Goal: Information Seeking & Learning: Find specific fact

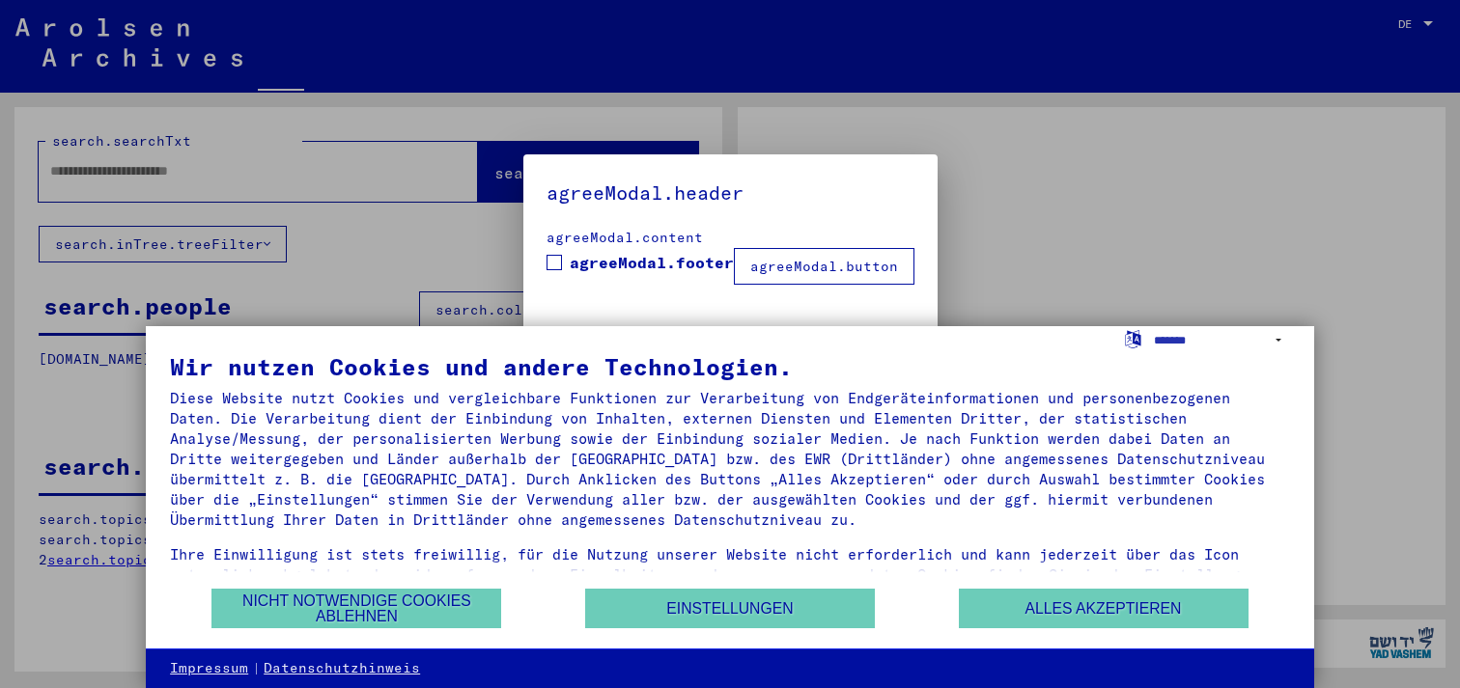
type input "**********"
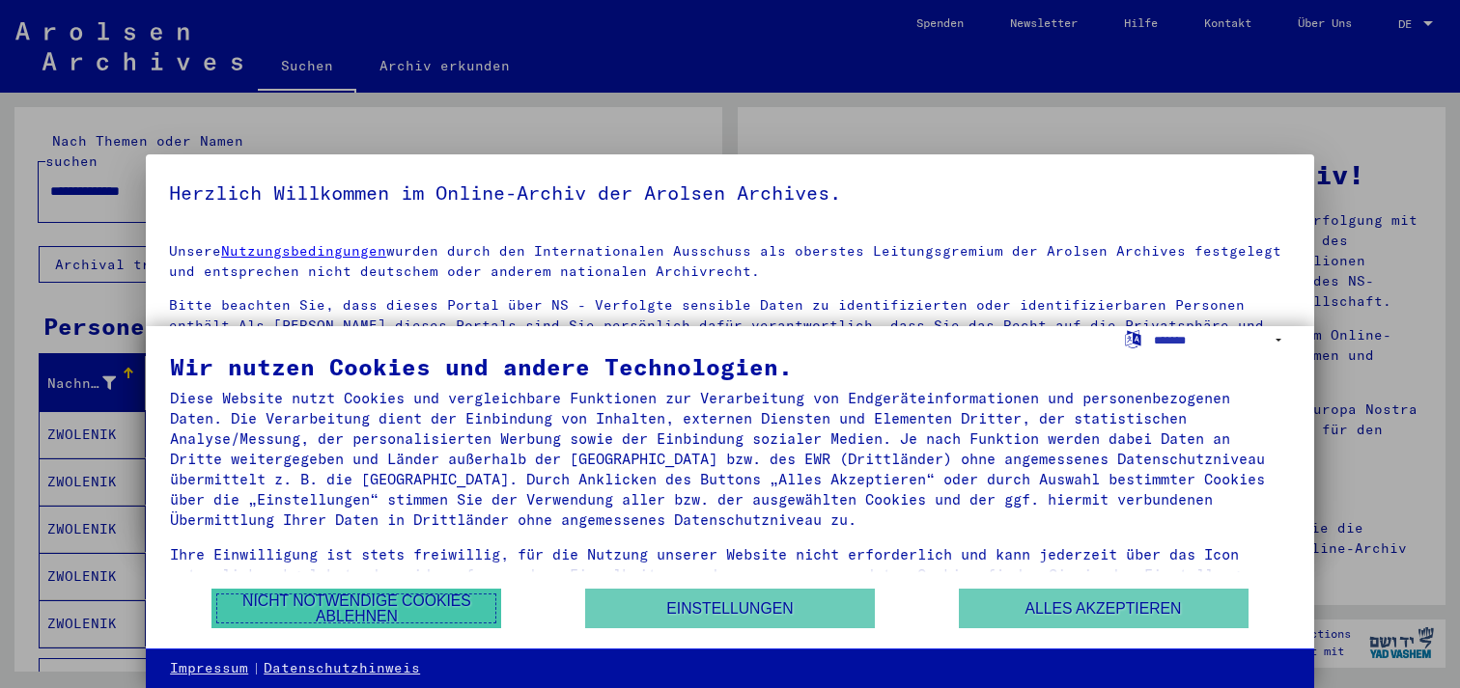
click at [331, 615] on button "Nicht notwendige Cookies ablehnen" at bounding box center [356, 609] width 290 height 40
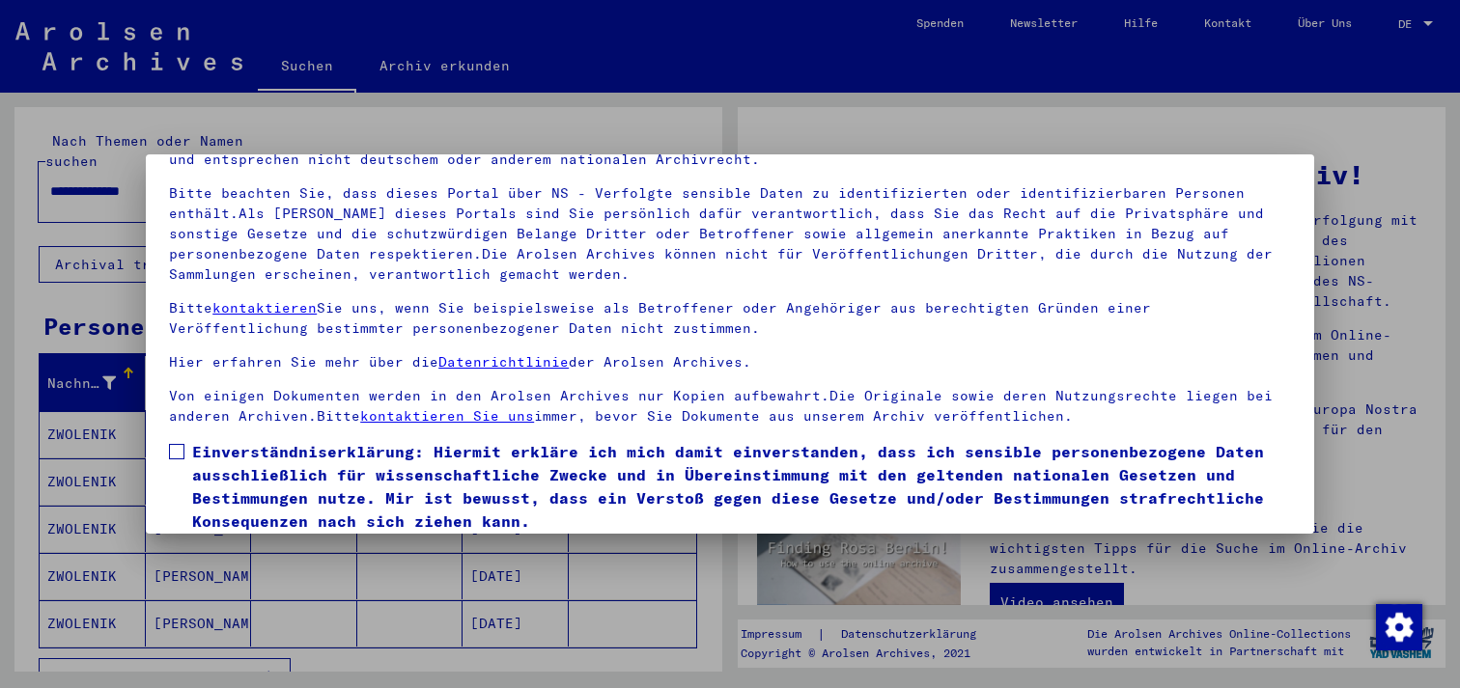
scroll to position [165, 0]
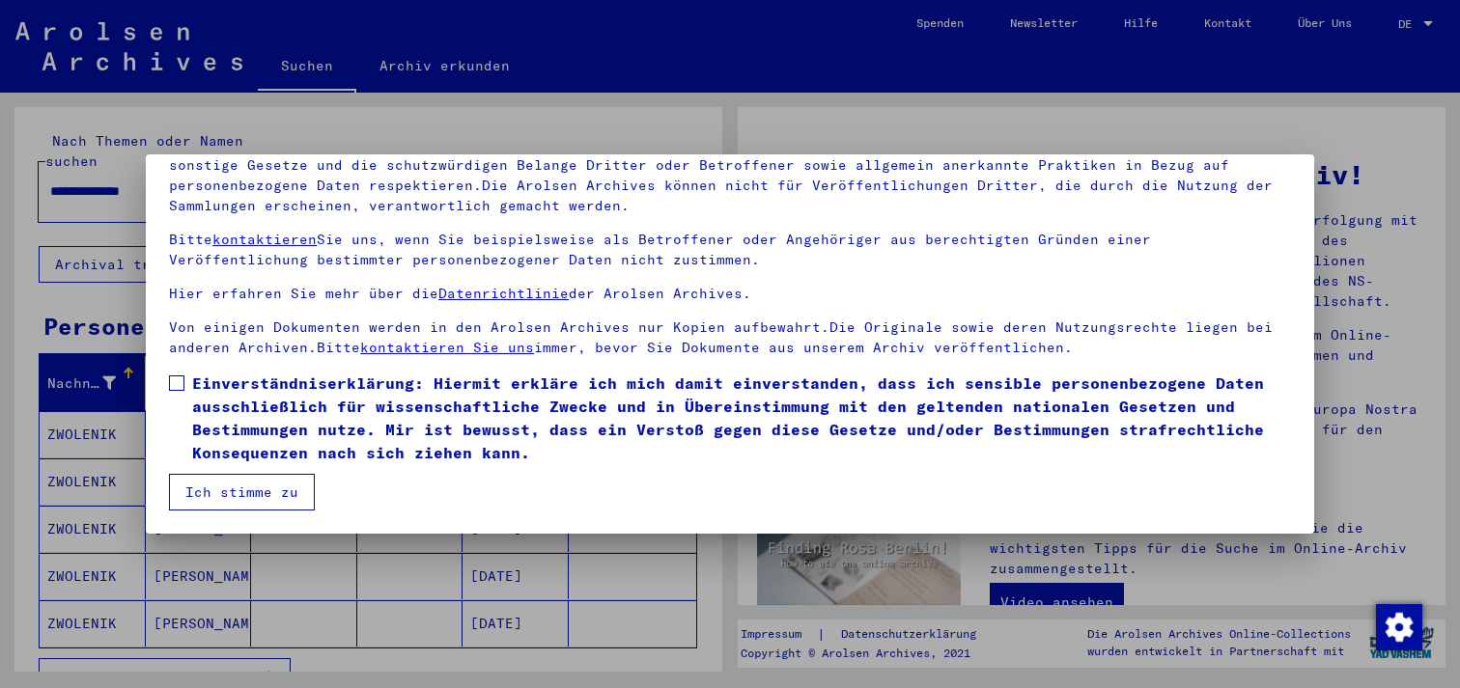
click at [220, 497] on button "Ich stimme zu" at bounding box center [242, 492] width 146 height 37
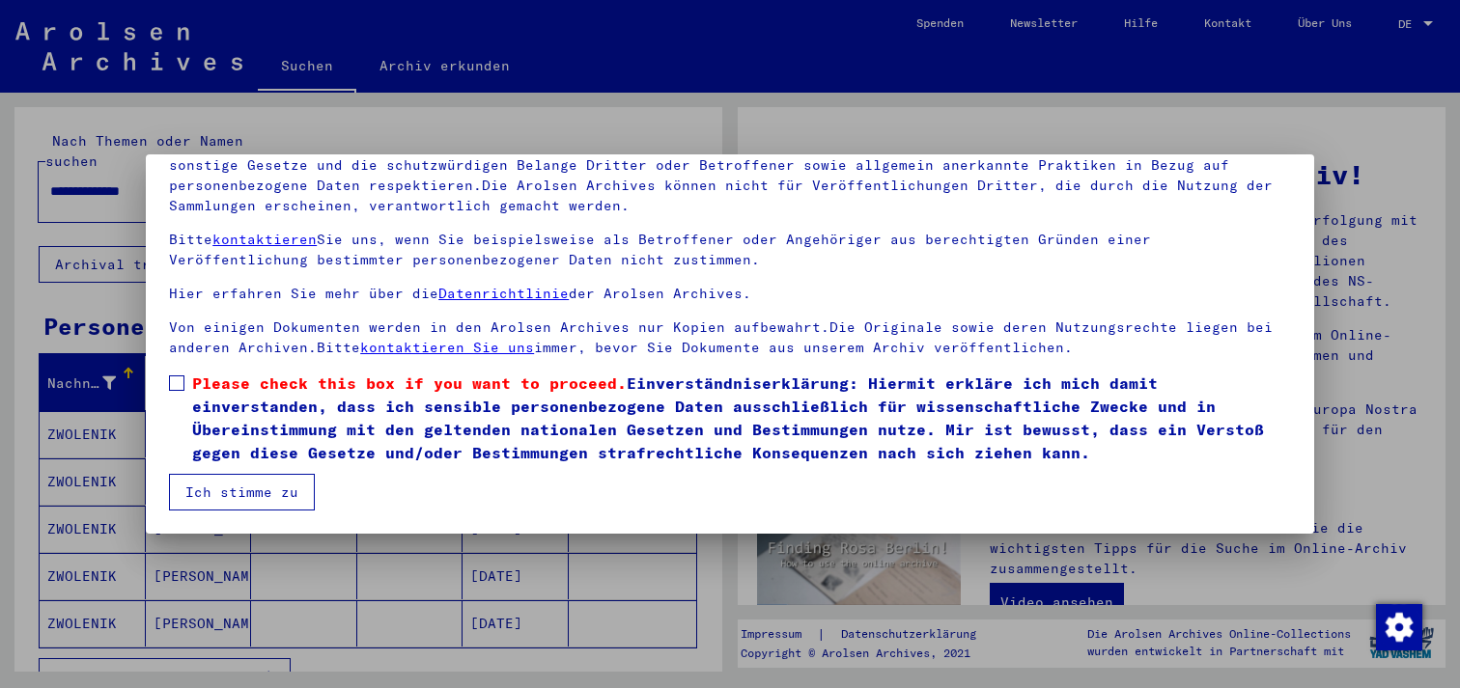
scroll to position [0, 0]
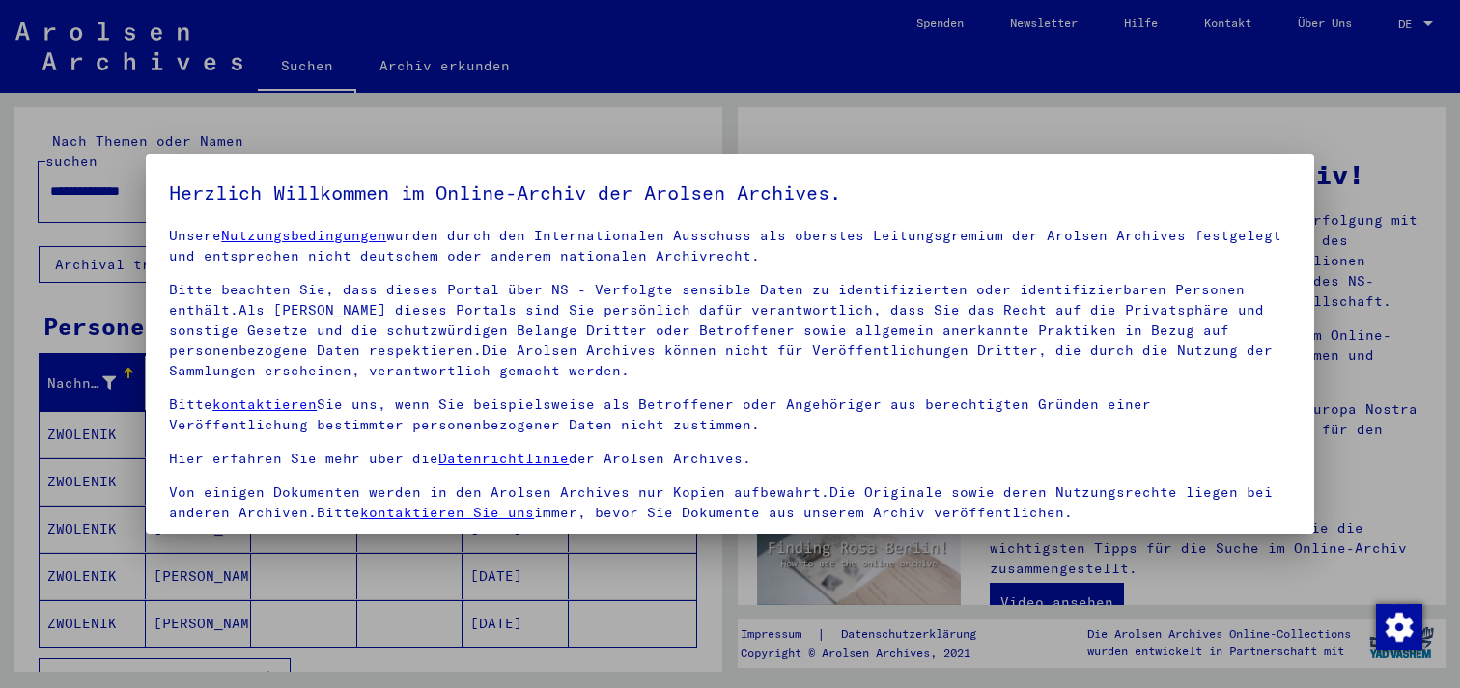
click at [1420, 25] on div at bounding box center [730, 344] width 1460 height 688
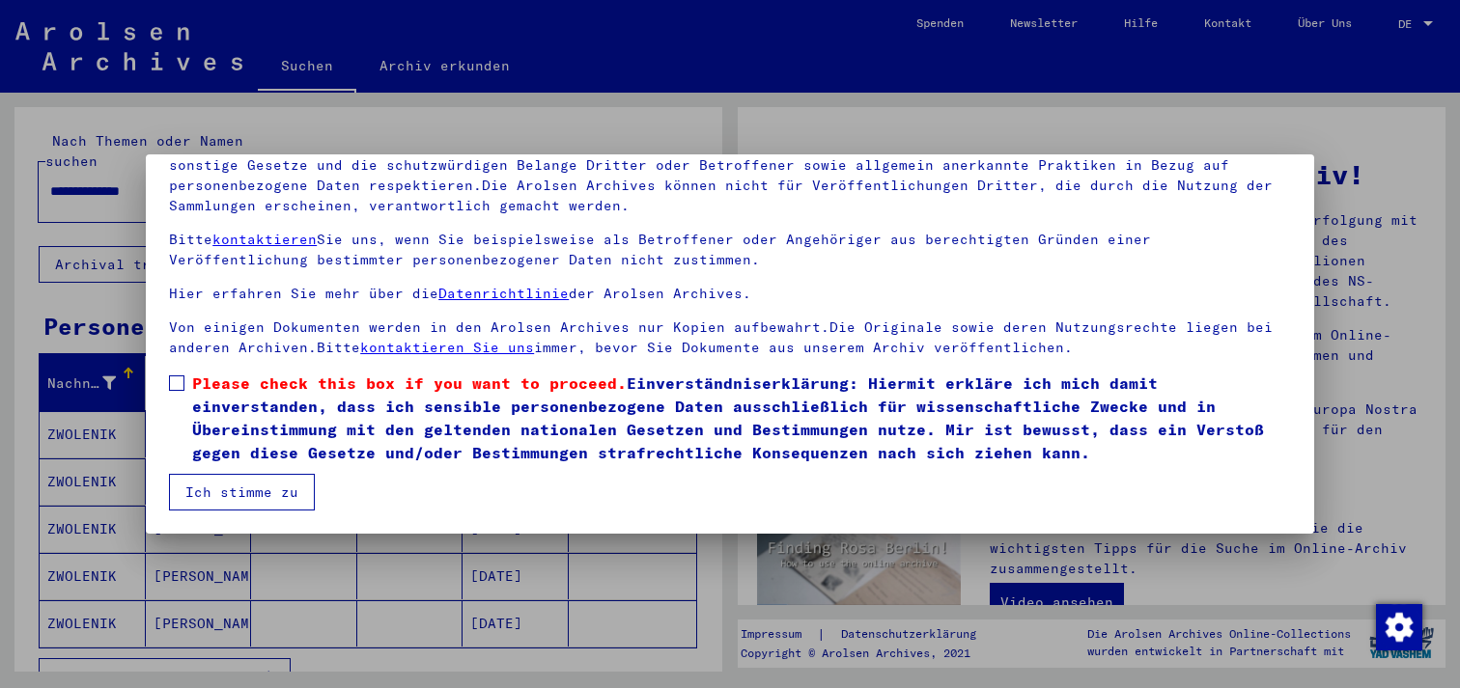
click at [247, 496] on button "Ich stimme zu" at bounding box center [242, 492] width 146 height 37
click at [181, 380] on span at bounding box center [176, 382] width 15 height 15
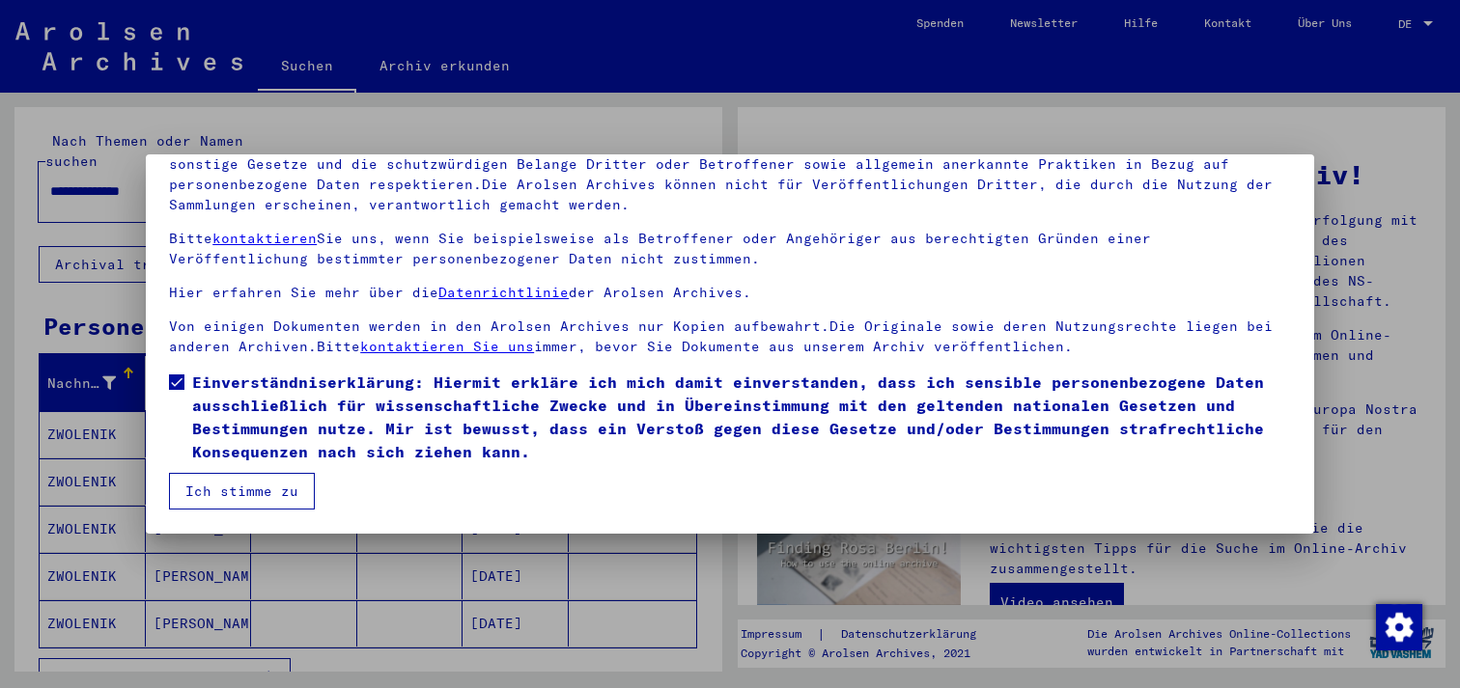
click at [264, 499] on button "Ich stimme zu" at bounding box center [242, 491] width 146 height 37
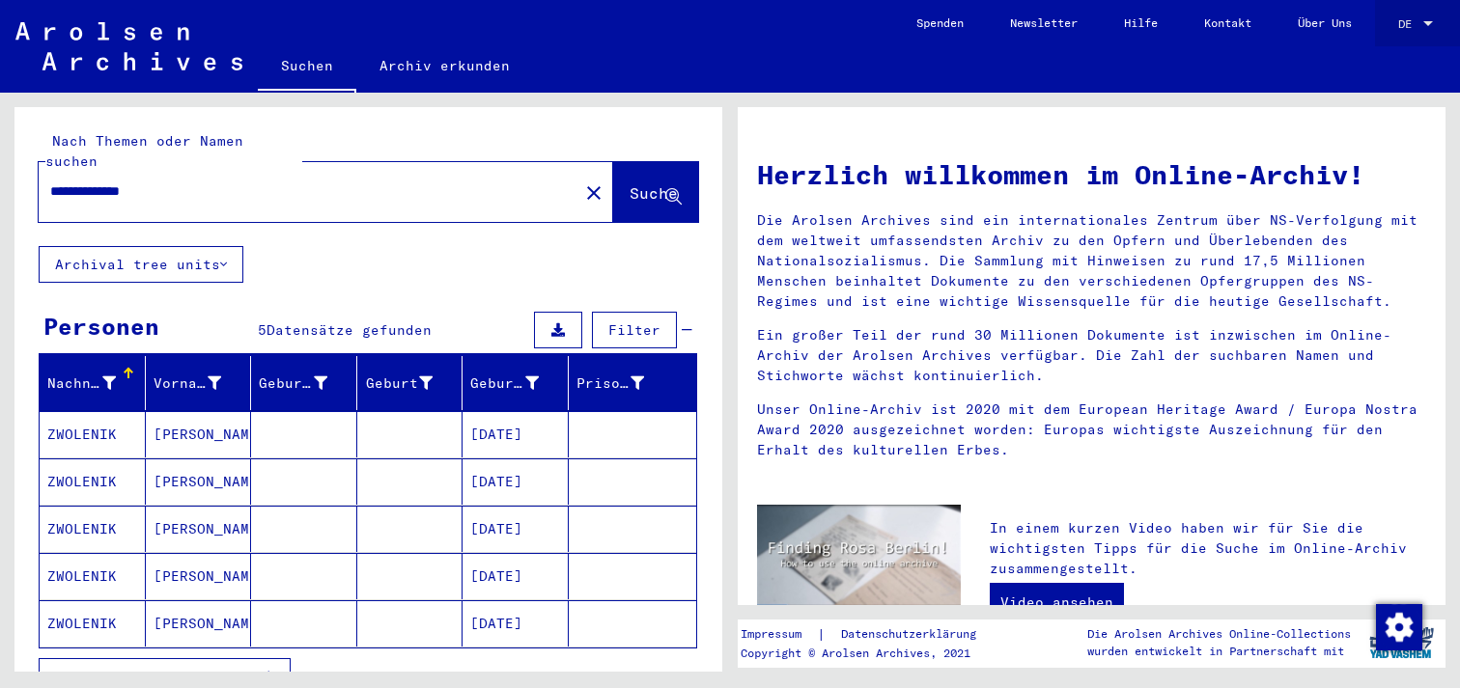
click at [1423, 28] on div at bounding box center [1427, 24] width 17 height 14
click at [1389, 41] on span "English" at bounding box center [1379, 34] width 47 height 14
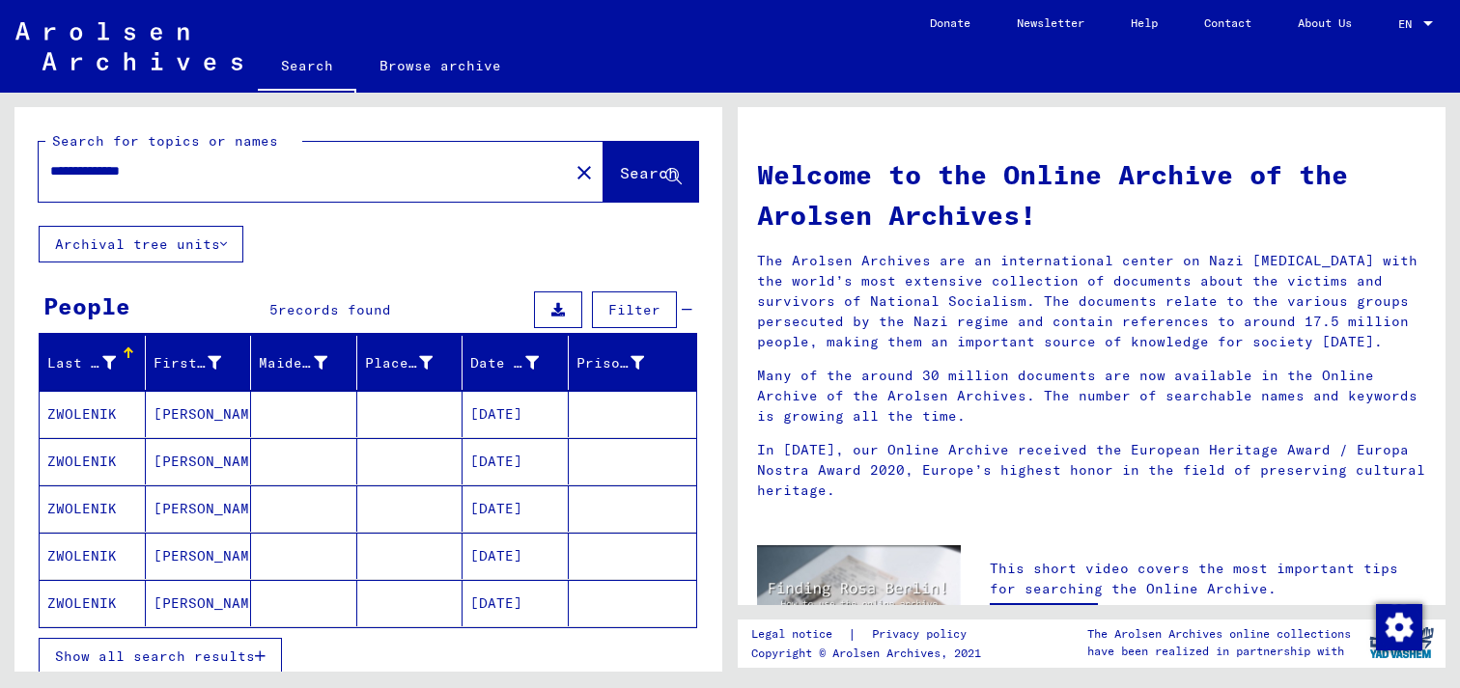
click at [173, 462] on mat-cell "[PERSON_NAME]" at bounding box center [199, 461] width 106 height 46
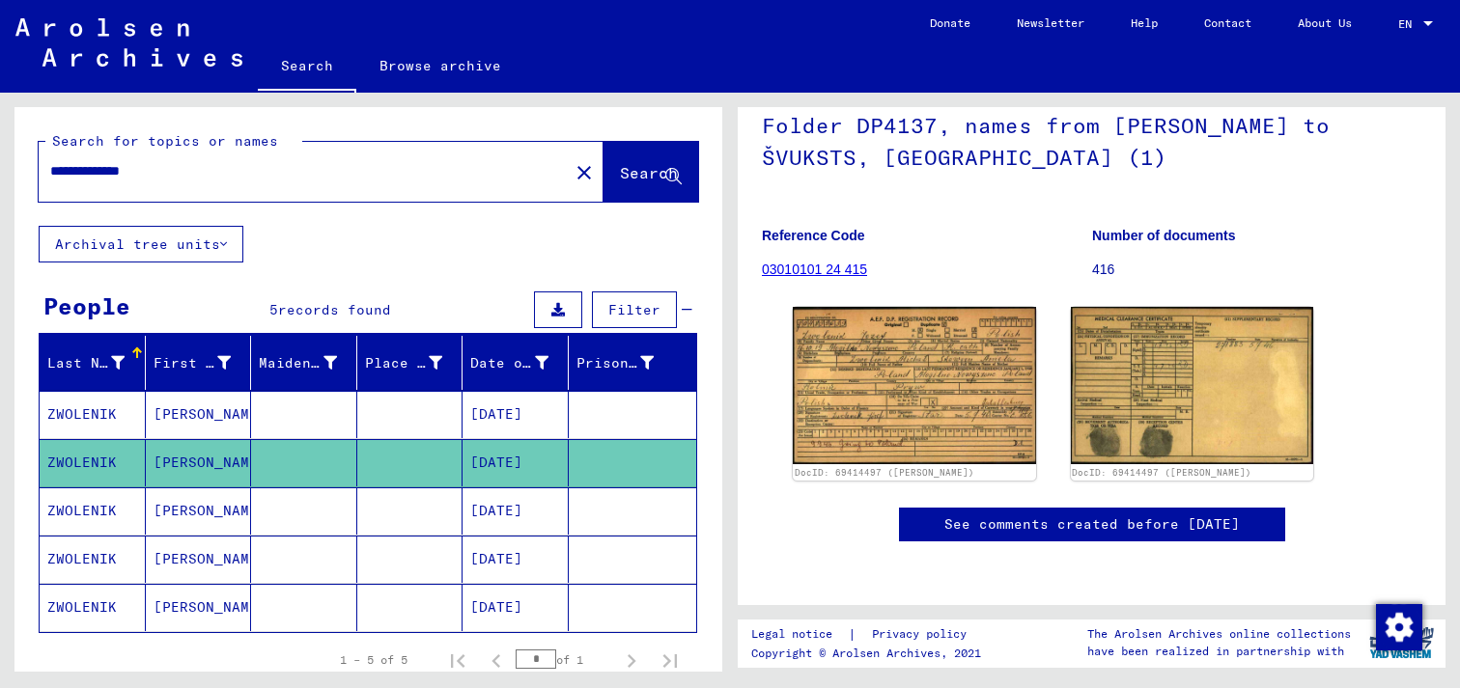
scroll to position [193, 0]
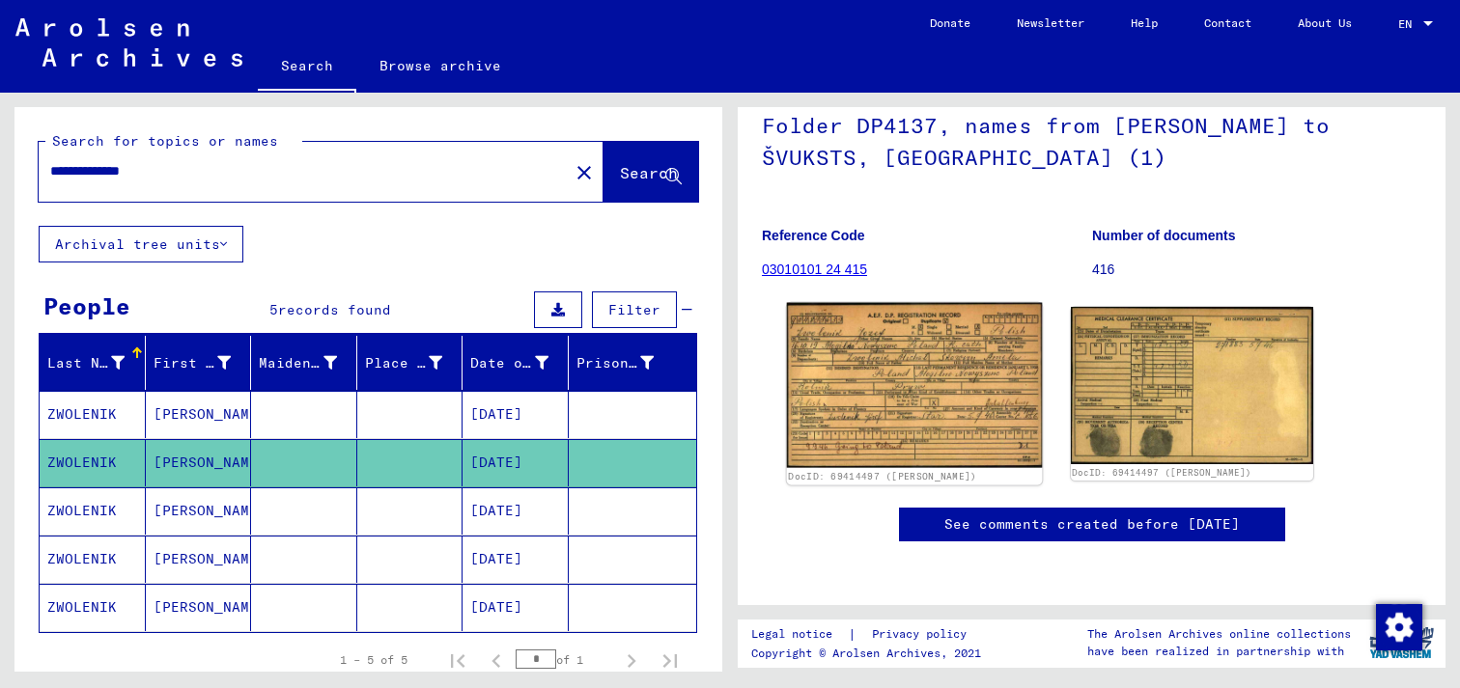
click at [890, 345] on img at bounding box center [914, 385] width 255 height 165
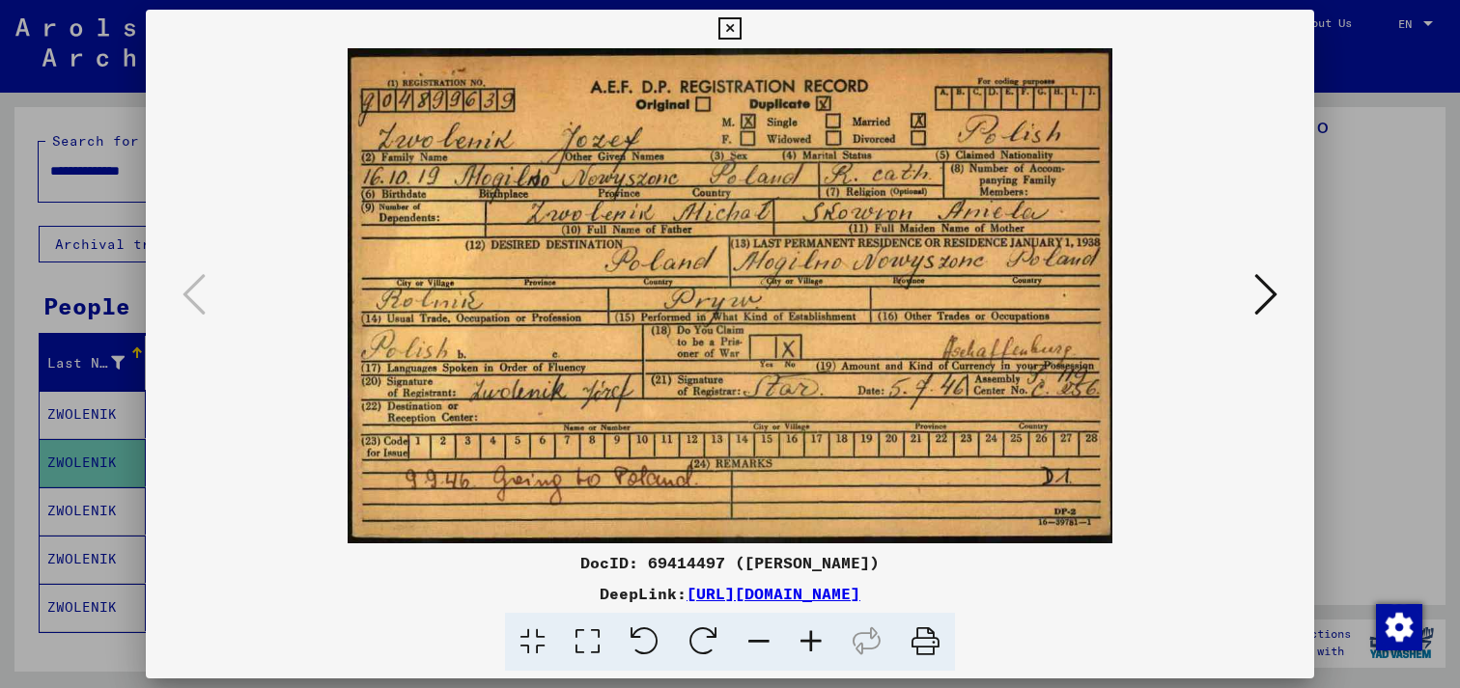
click at [1266, 303] on icon at bounding box center [1265, 294] width 23 height 46
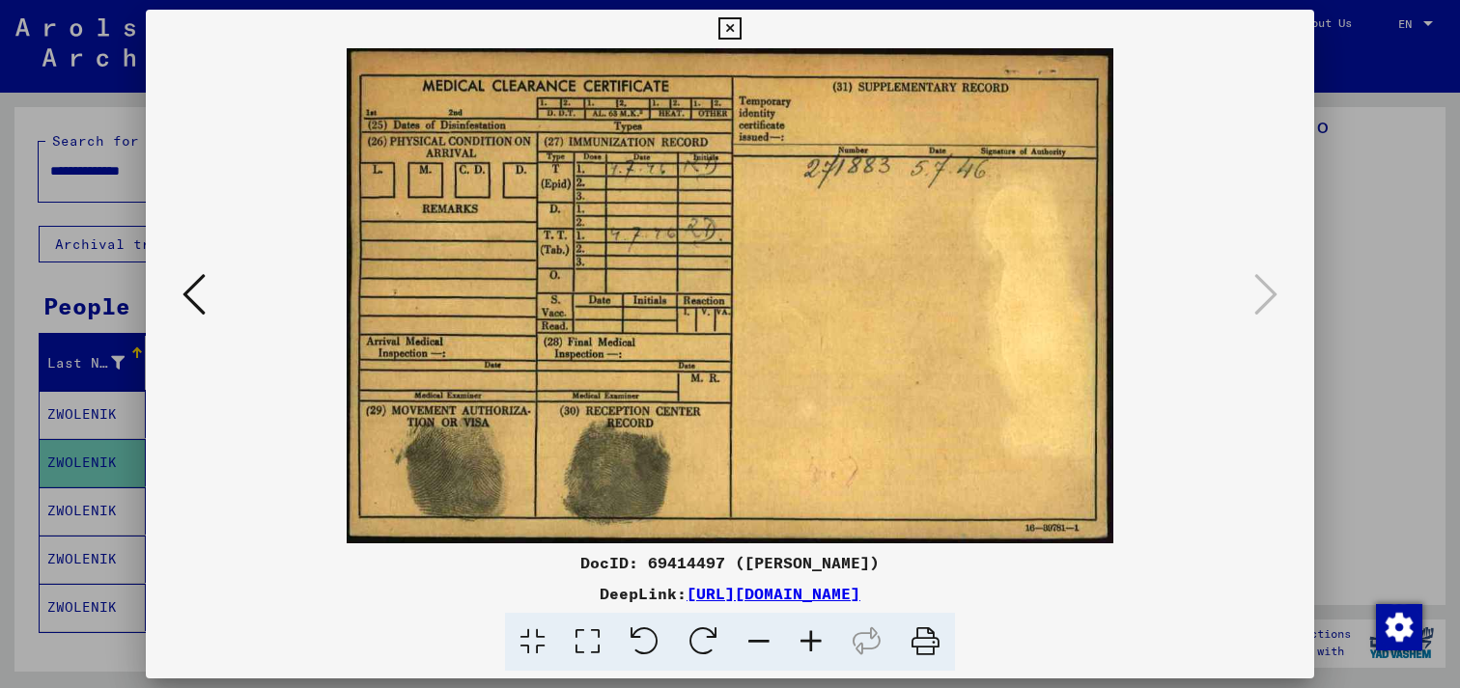
click at [197, 294] on icon at bounding box center [193, 294] width 23 height 46
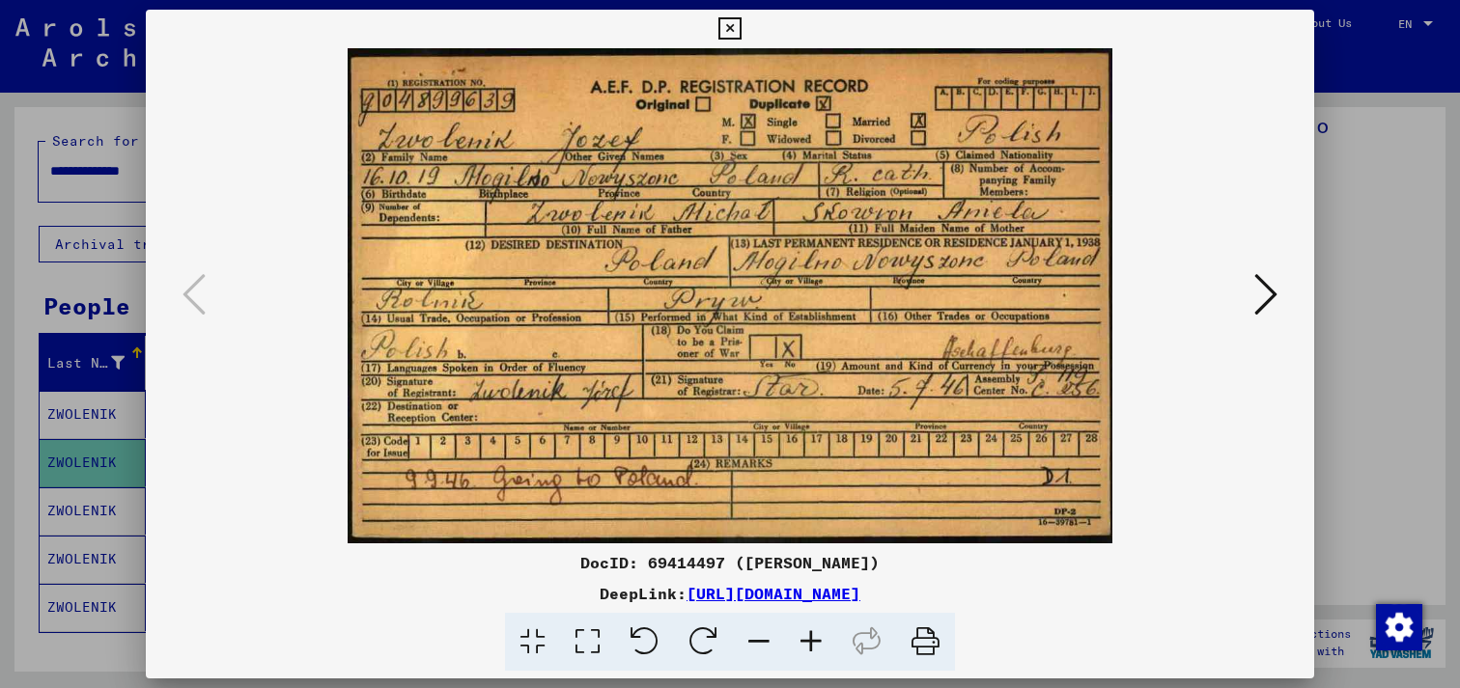
drag, startPoint x: 326, startPoint y: 36, endPoint x: 593, endPoint y: 221, distance: 324.6
click at [593, 221] on div "DocID: 69414497 ([PERSON_NAME]) DeepLink: [URL][DOMAIN_NAME]" at bounding box center [730, 341] width 1168 height 662
click at [924, 640] on icon at bounding box center [925, 642] width 59 height 59
click at [1262, 303] on icon at bounding box center [1265, 294] width 23 height 46
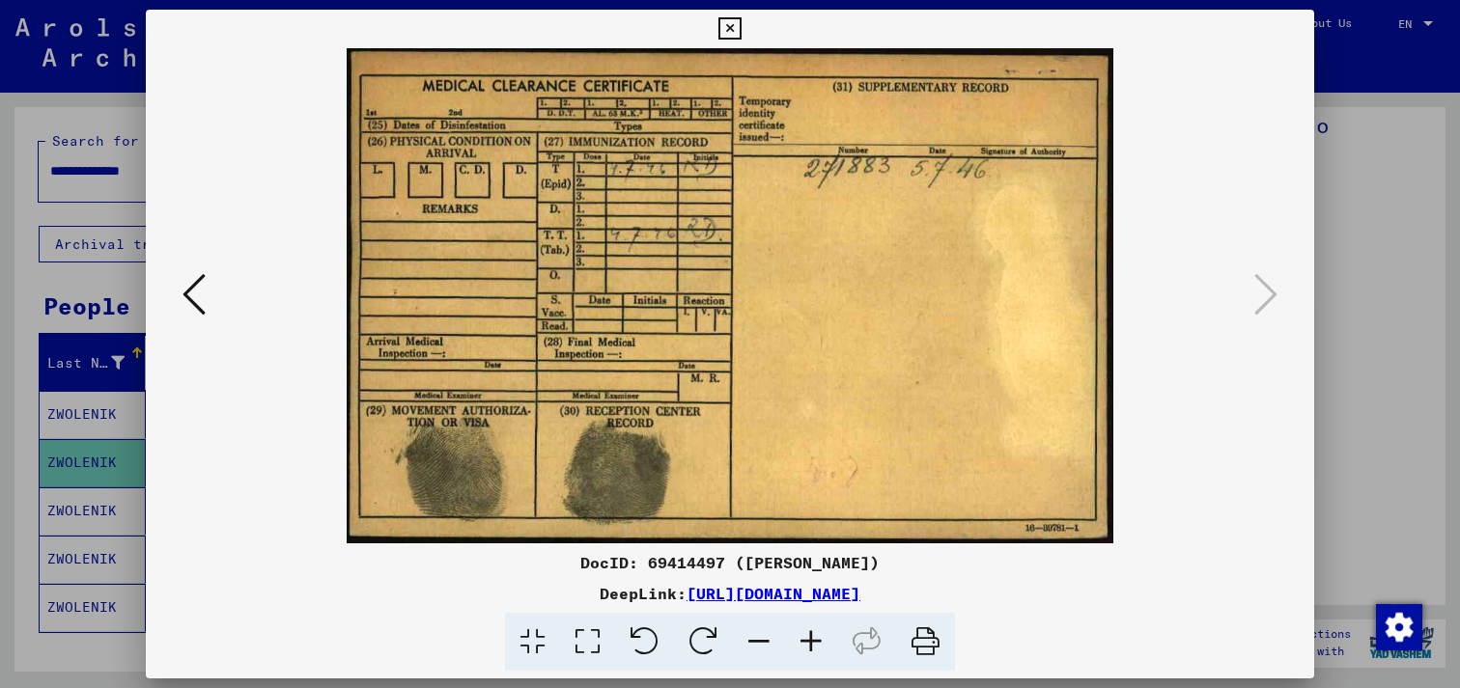
drag, startPoint x: 925, startPoint y: 631, endPoint x: 1093, endPoint y: 607, distance: 169.7
click at [926, 631] on icon at bounding box center [925, 642] width 59 height 59
click at [1105, 271] on div at bounding box center [730, 295] width 1168 height 495
drag, startPoint x: 194, startPoint y: 296, endPoint x: 211, endPoint y: 285, distance: 20.9
click at [195, 296] on icon at bounding box center [193, 294] width 23 height 46
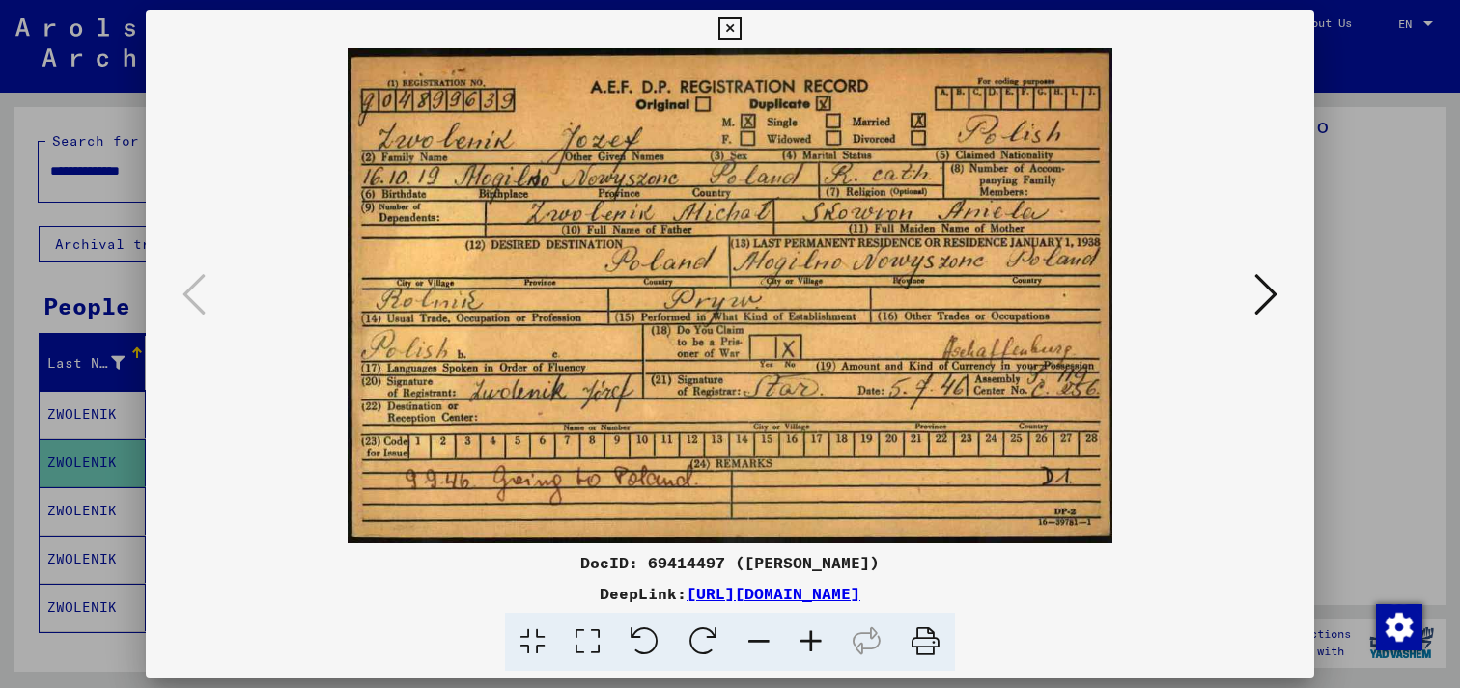
click at [734, 27] on icon at bounding box center [729, 28] width 22 height 23
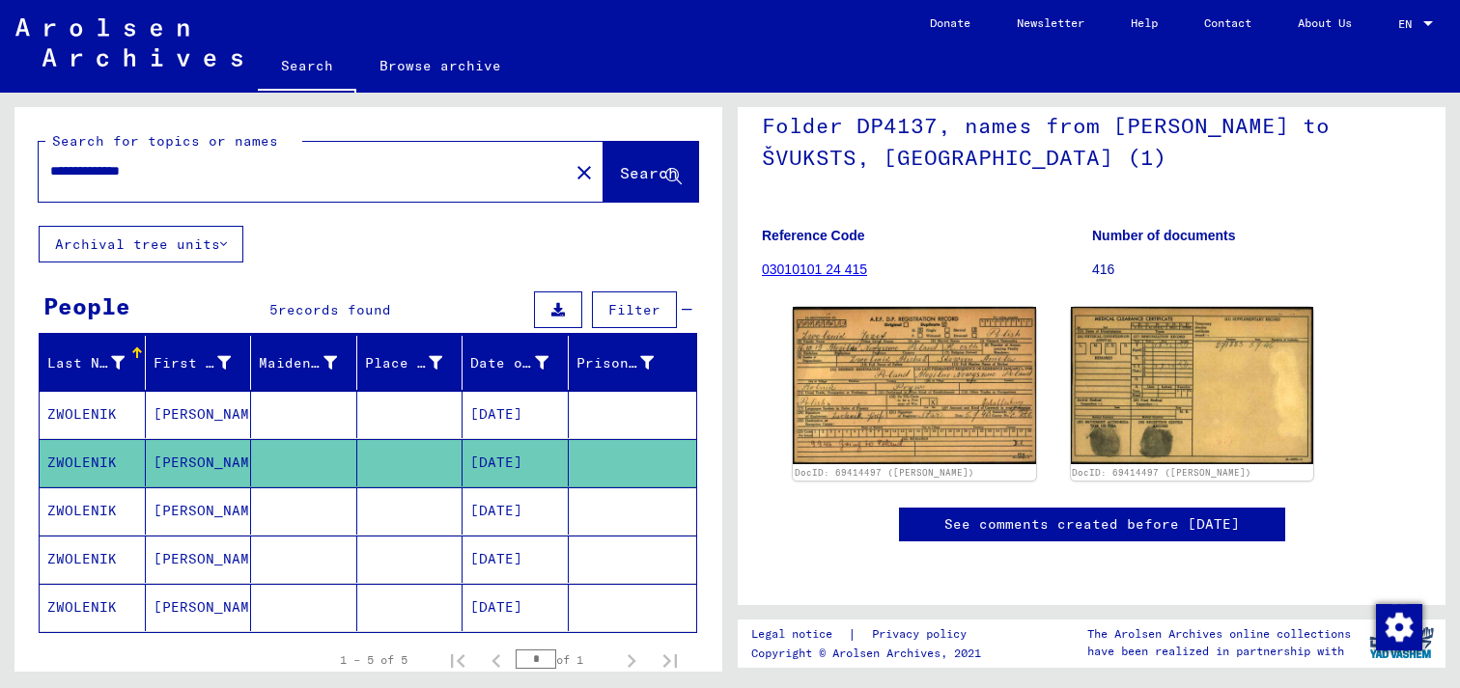
click at [525, 515] on mat-cell "[DATE]" at bounding box center [515, 511] width 106 height 47
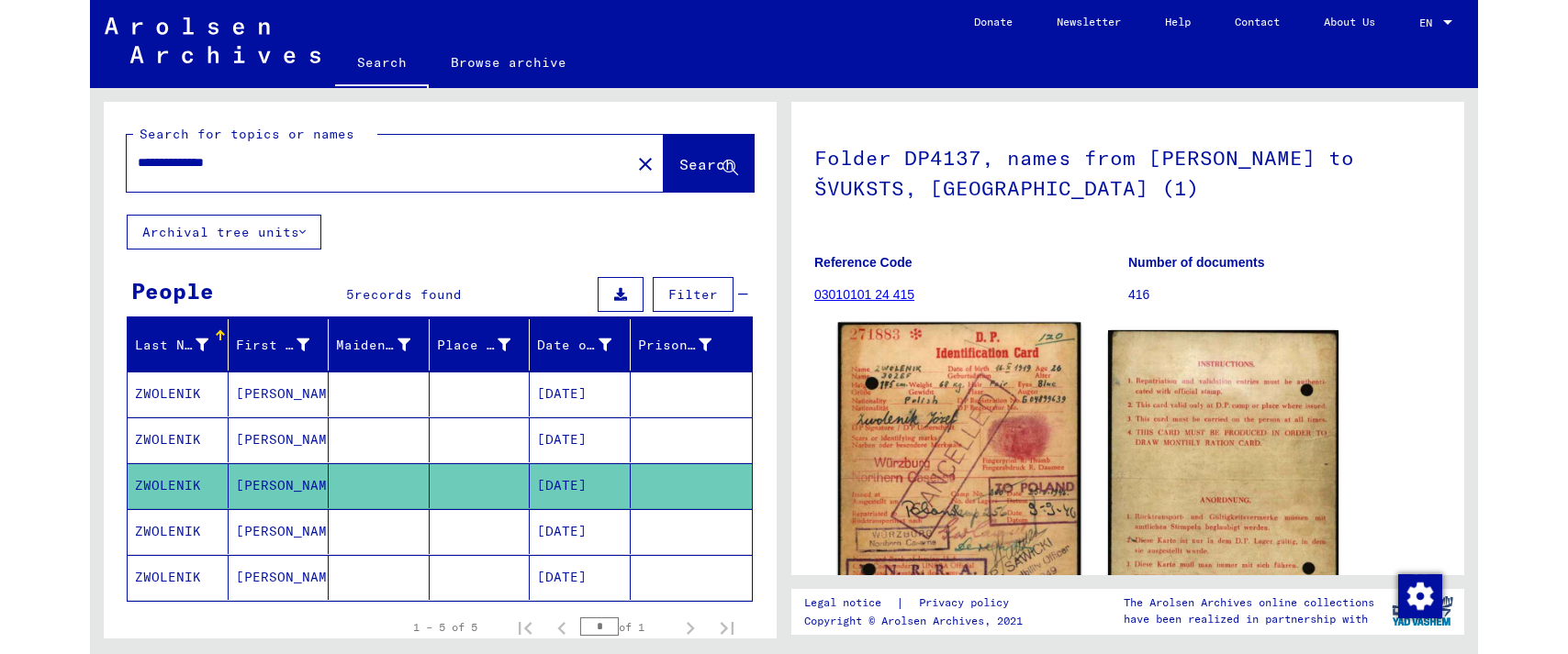
scroll to position [276, 0]
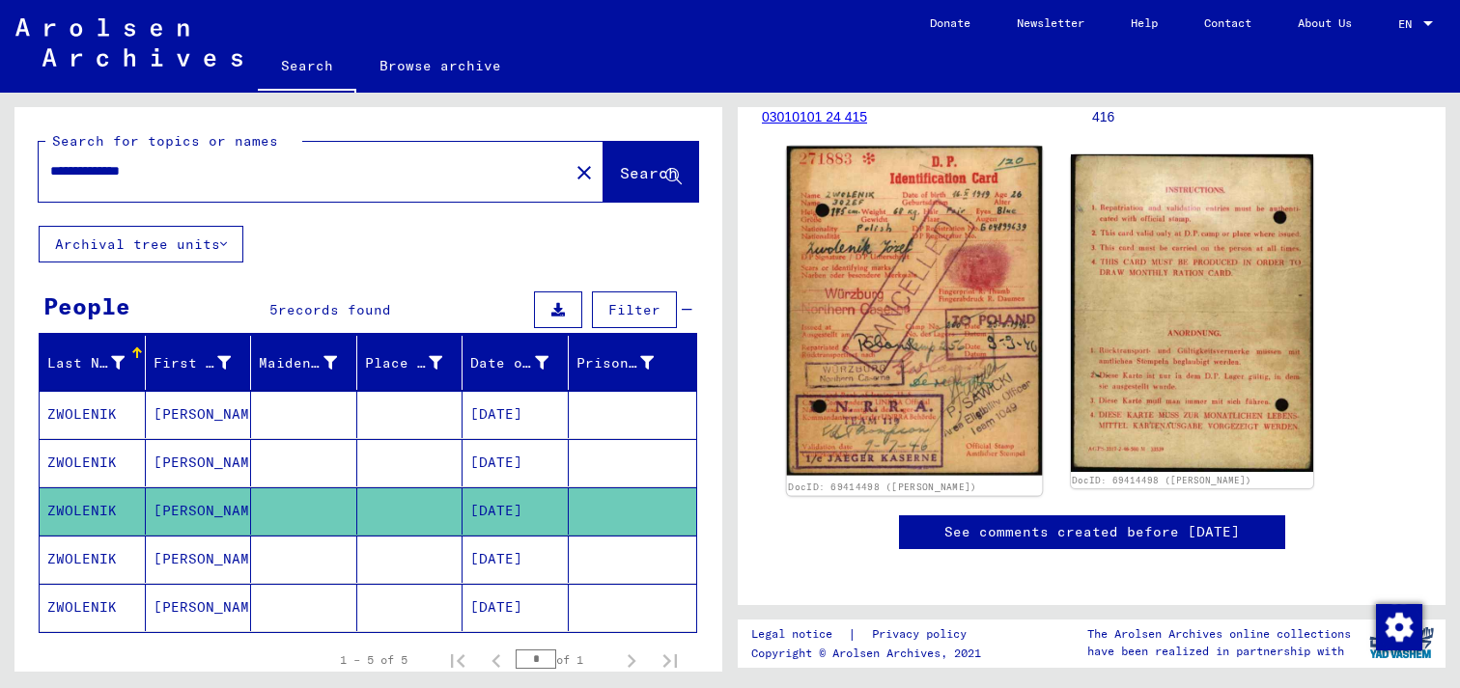
click at [900, 318] on img at bounding box center [914, 312] width 255 height 330
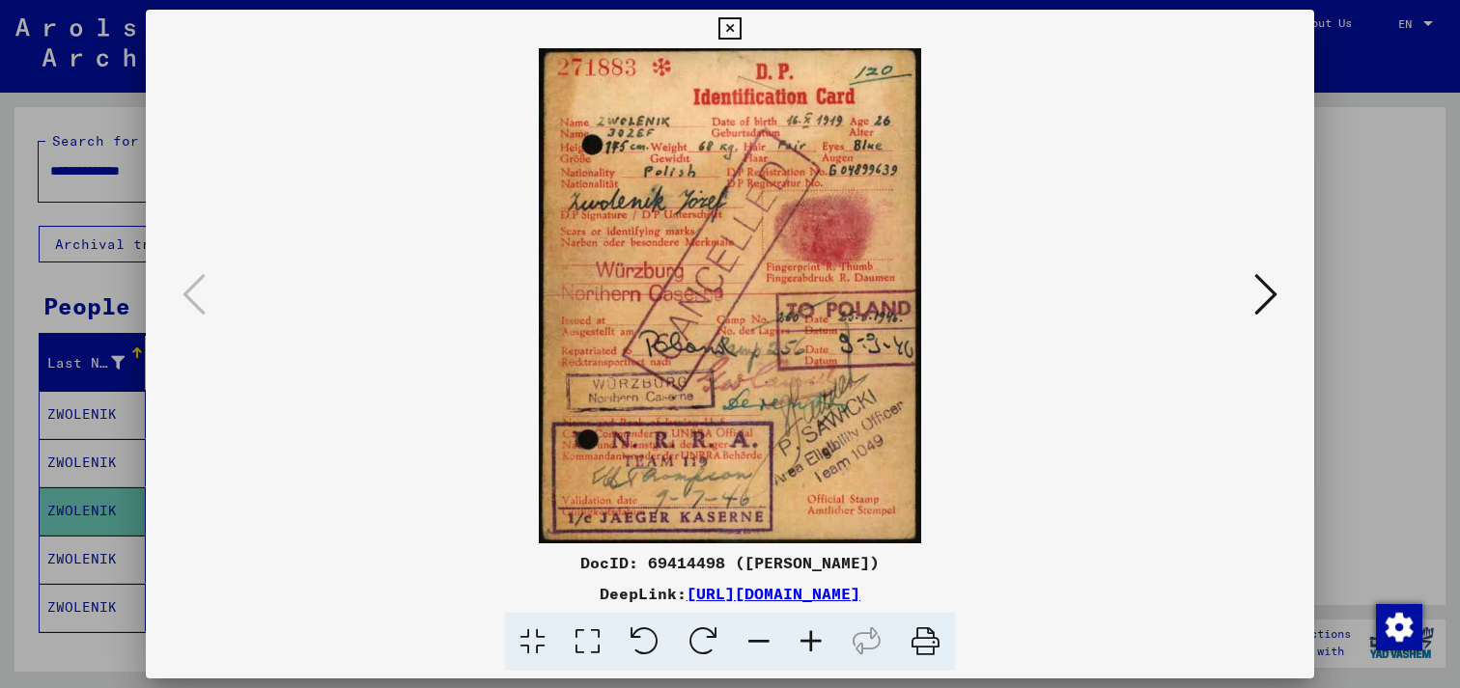
click at [1258, 304] on icon at bounding box center [1265, 294] width 23 height 46
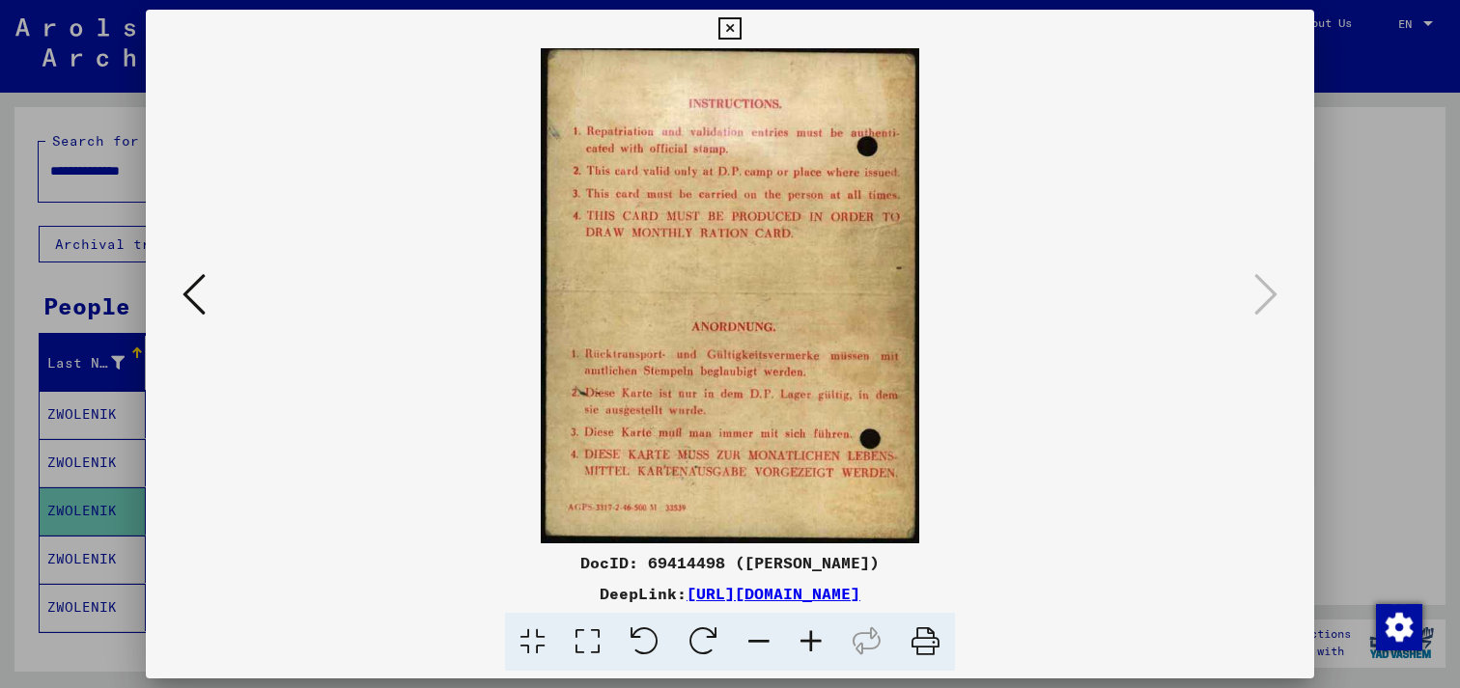
click at [203, 298] on icon at bounding box center [193, 294] width 23 height 46
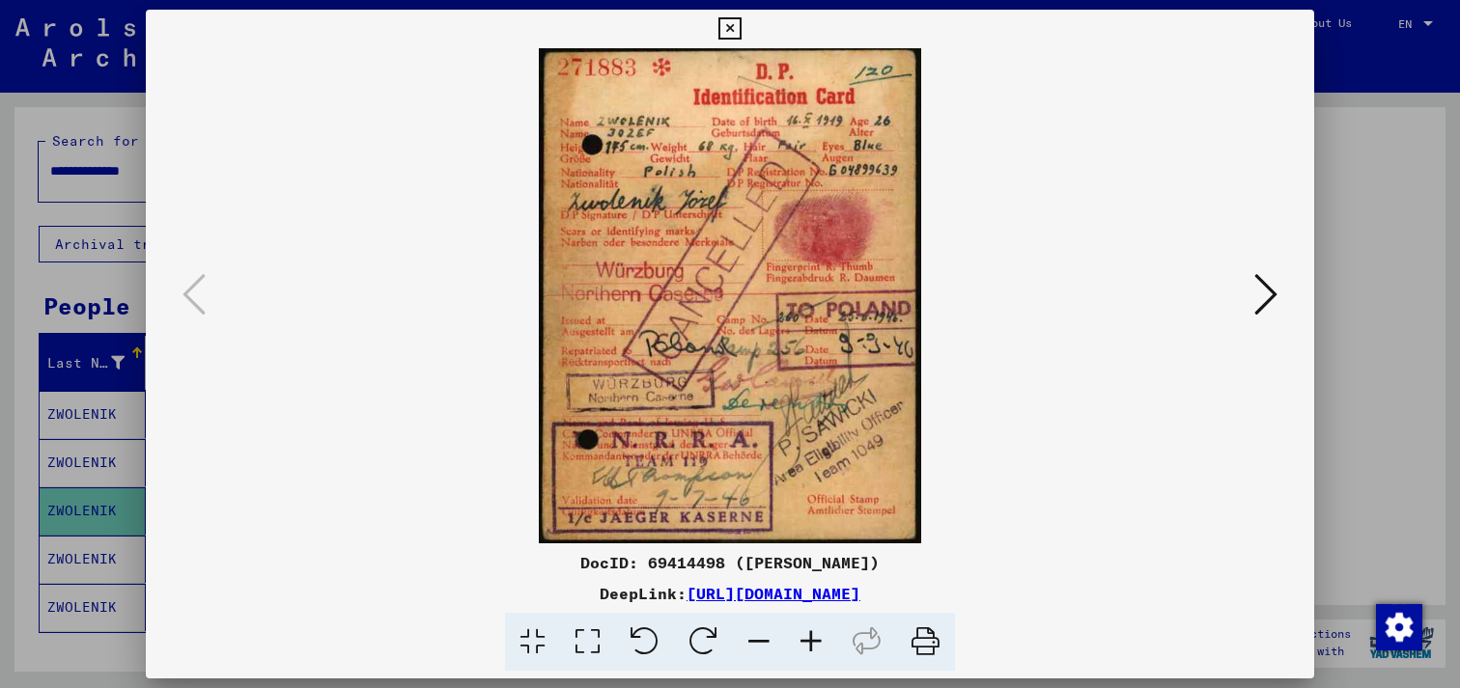
click at [1259, 309] on icon at bounding box center [1265, 294] width 23 height 46
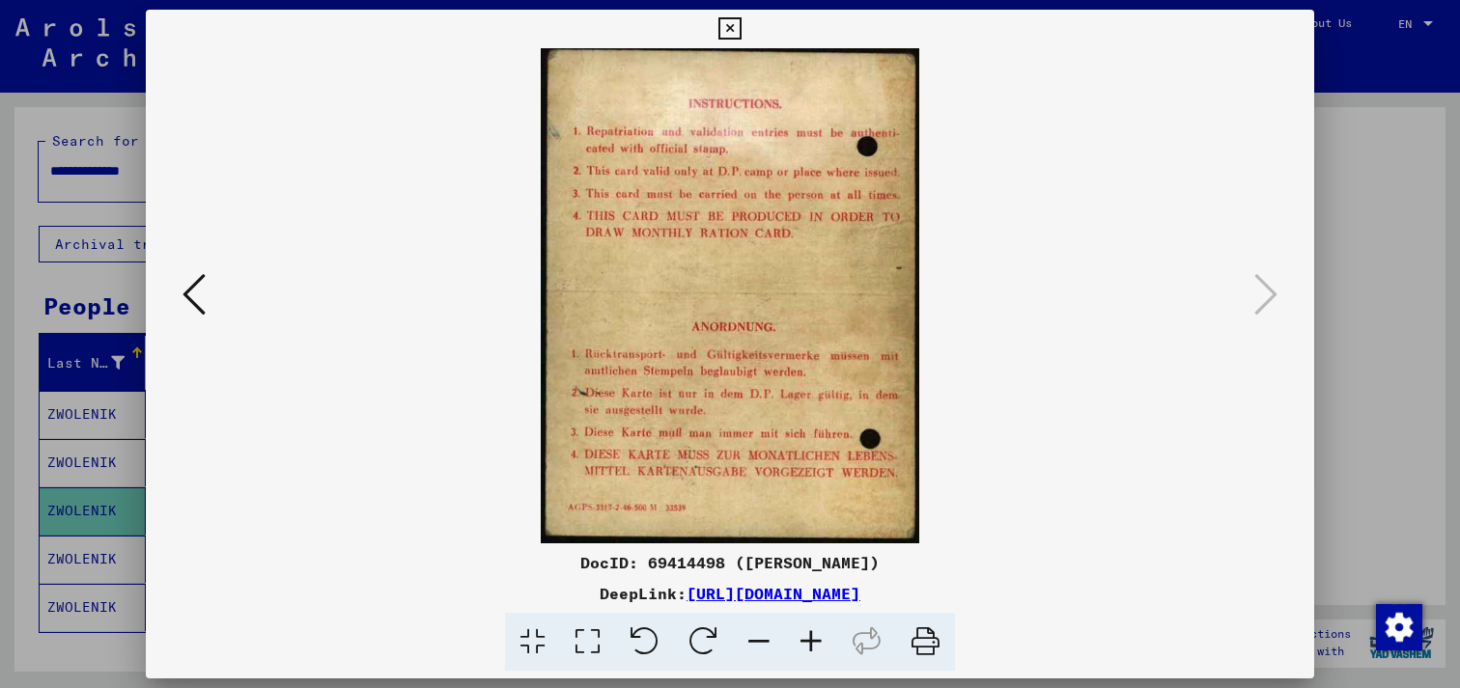
click at [192, 296] on icon at bounding box center [193, 294] width 23 height 46
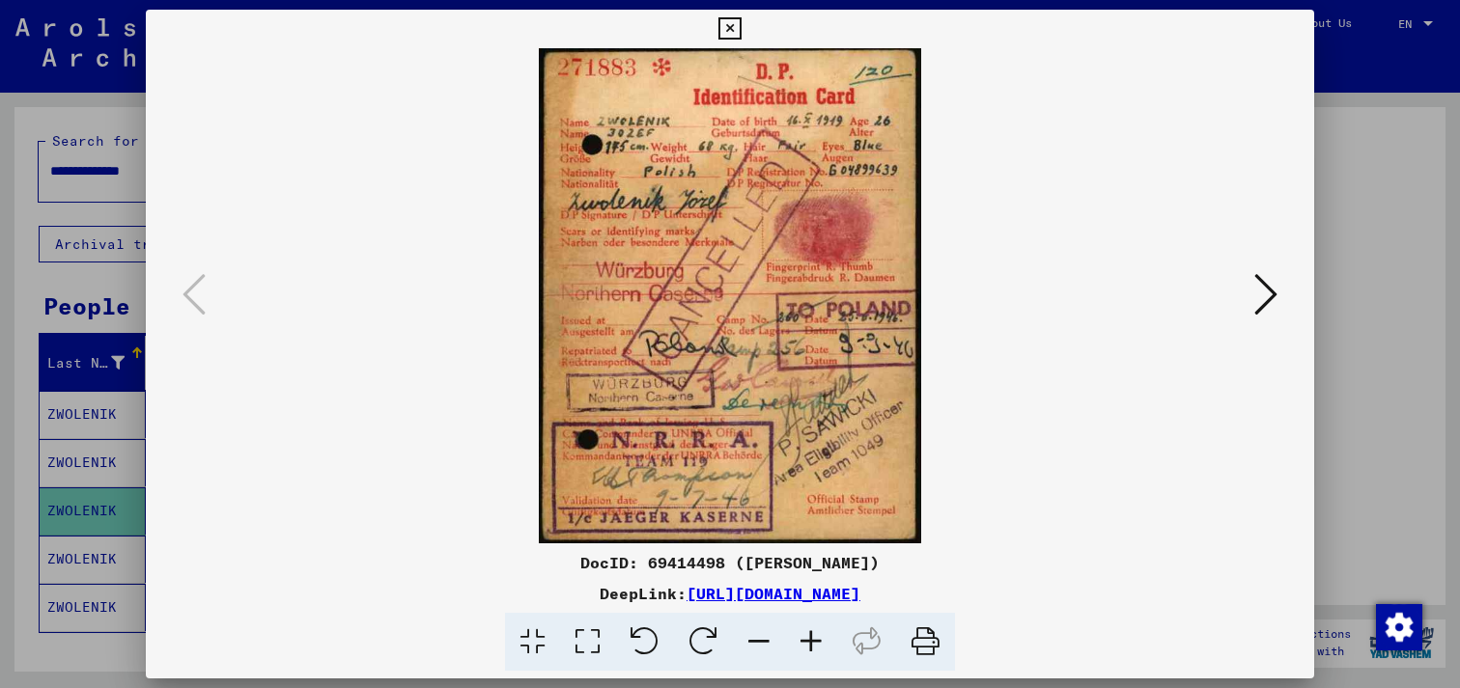
drag, startPoint x: 927, startPoint y: 643, endPoint x: 1102, endPoint y: 608, distance: 178.2
click at [928, 643] on icon at bounding box center [925, 642] width 59 height 59
click at [1264, 299] on icon at bounding box center [1265, 294] width 23 height 46
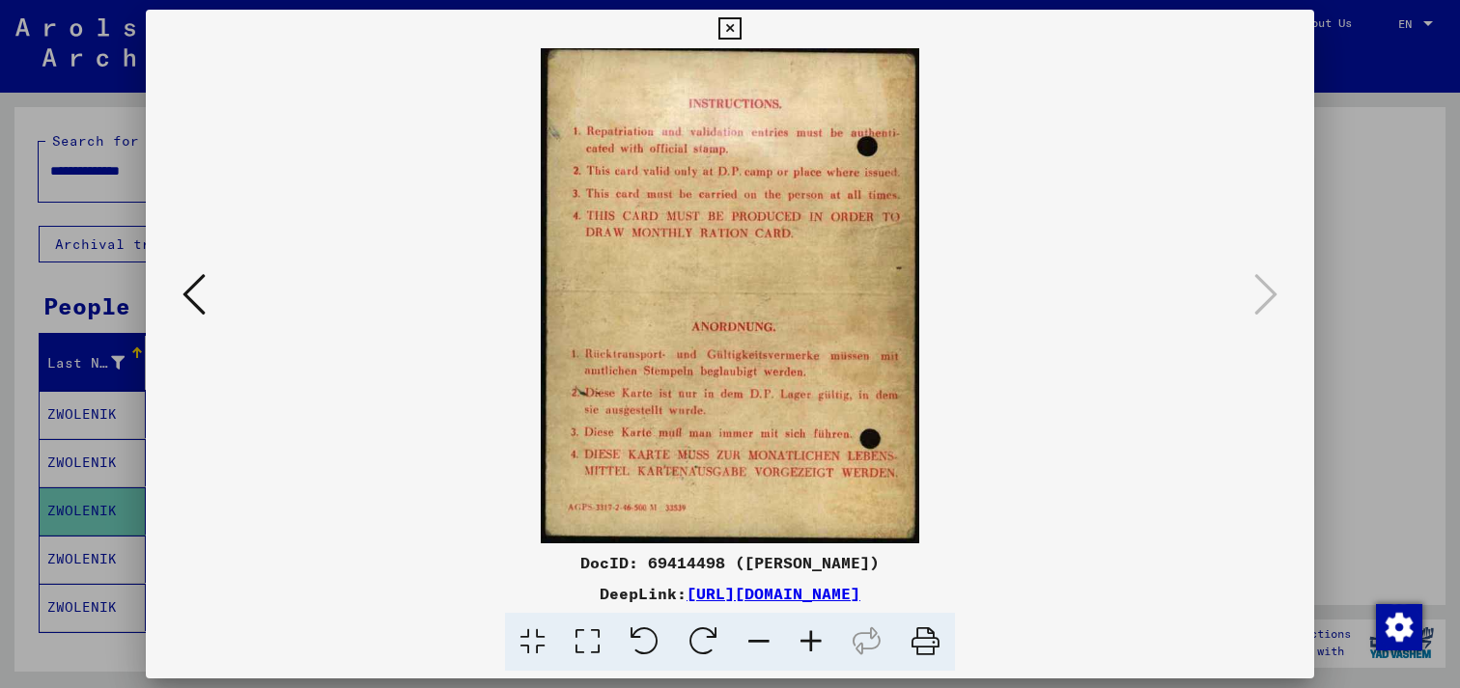
click at [923, 646] on icon at bounding box center [925, 642] width 59 height 59
click at [735, 32] on icon at bounding box center [729, 28] width 22 height 23
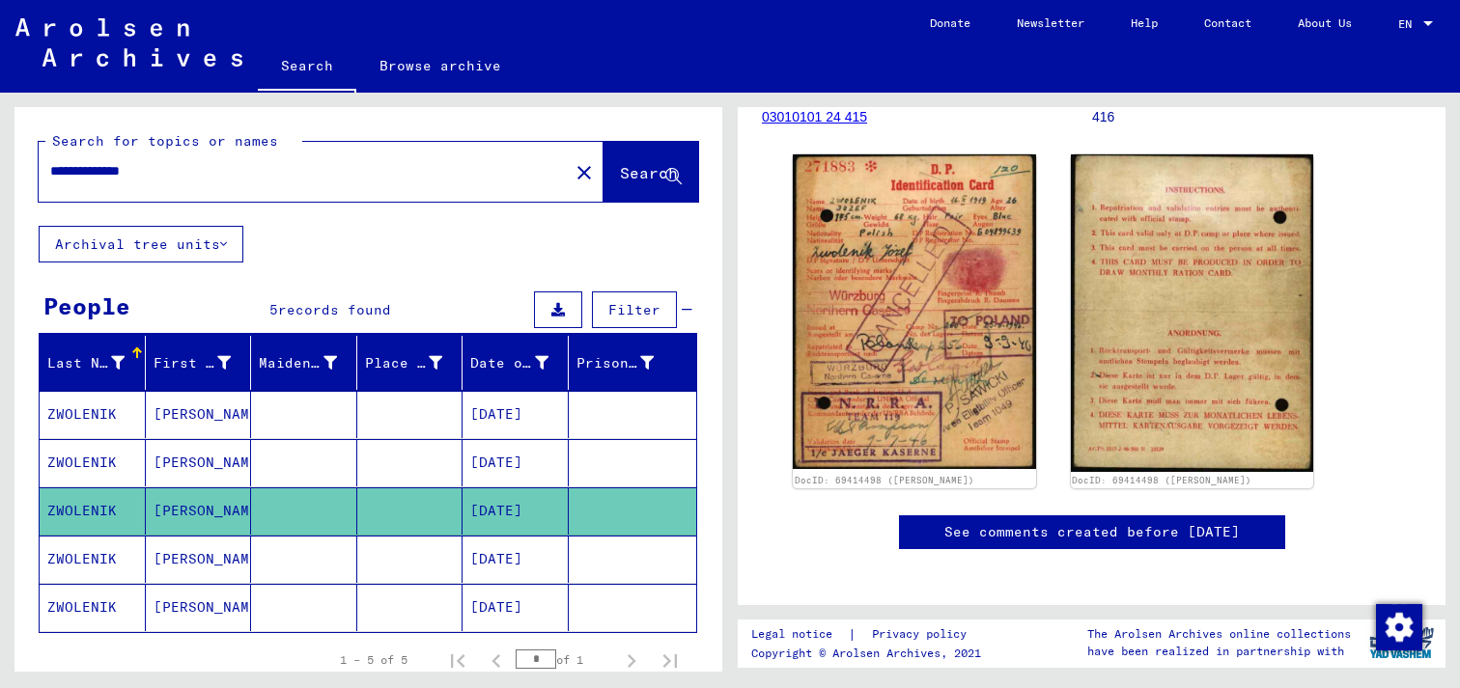
click at [479, 562] on mat-cell "[DATE]" at bounding box center [515, 559] width 106 height 47
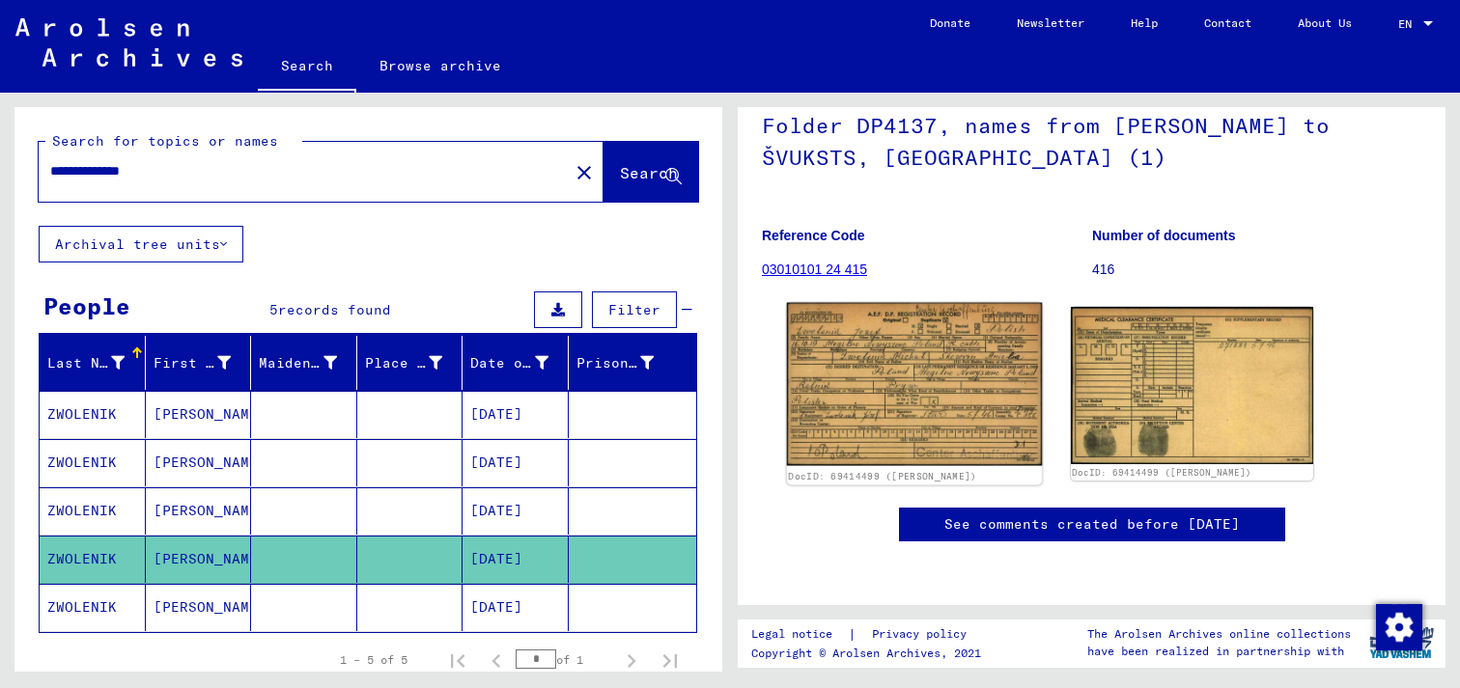
click at [937, 356] on img at bounding box center [914, 384] width 255 height 163
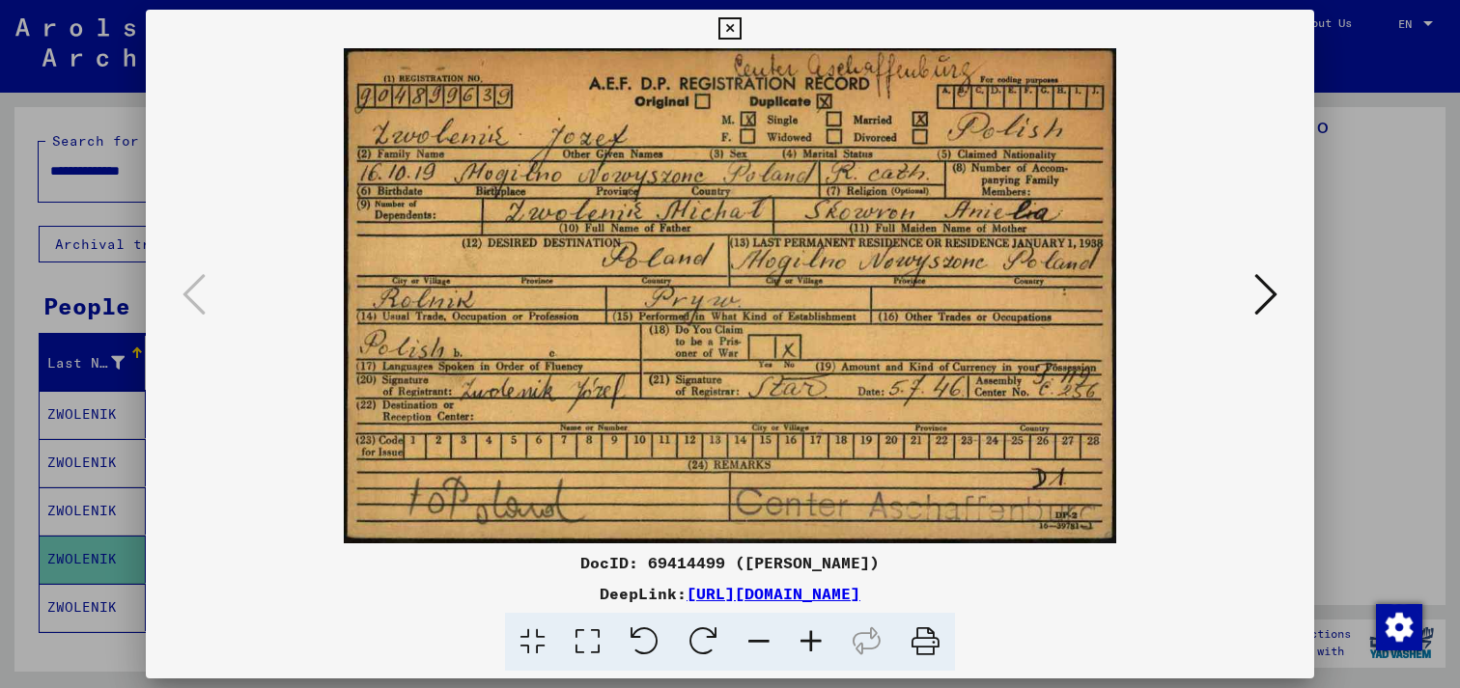
click at [1273, 296] on icon at bounding box center [1265, 294] width 23 height 46
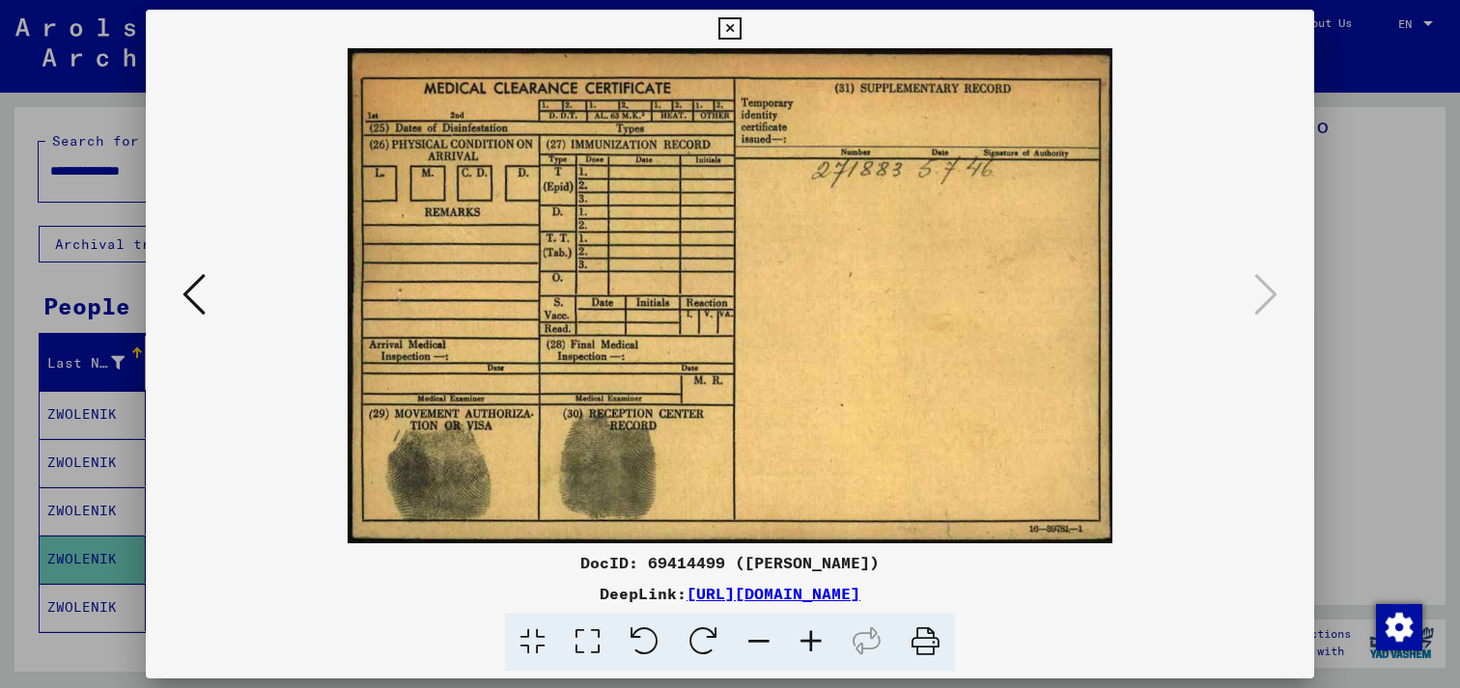
click at [193, 319] on button at bounding box center [194, 295] width 35 height 55
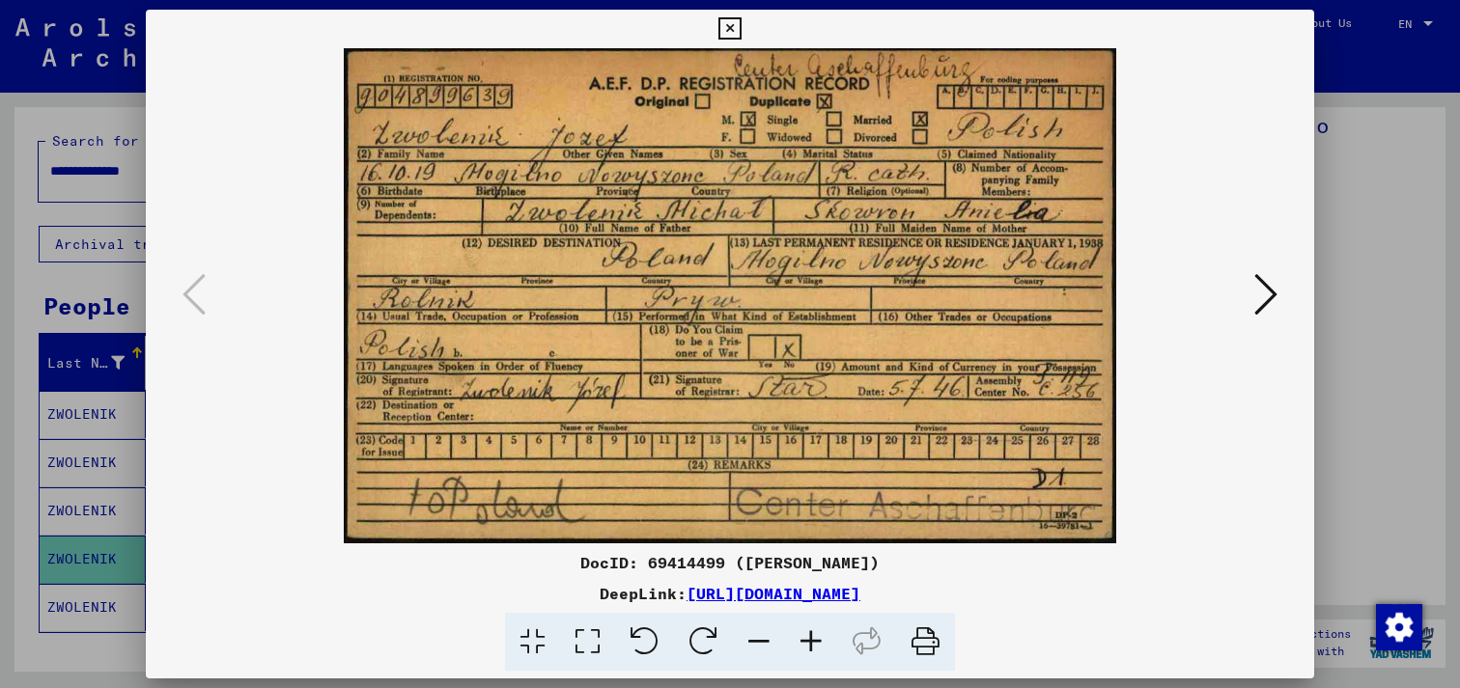
click at [920, 640] on icon at bounding box center [925, 642] width 59 height 59
click at [1269, 299] on icon at bounding box center [1265, 294] width 23 height 46
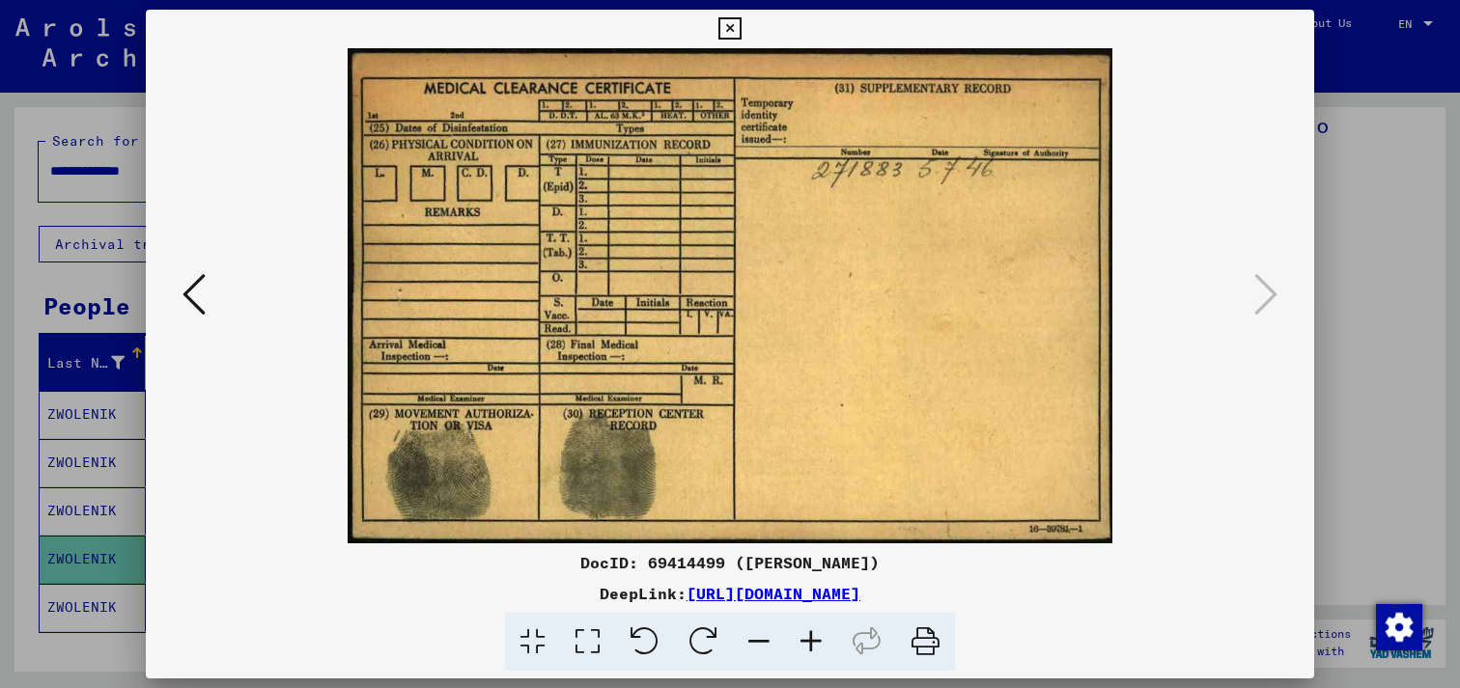
click at [927, 643] on icon at bounding box center [925, 642] width 59 height 59
click at [731, 29] on icon at bounding box center [729, 28] width 22 height 23
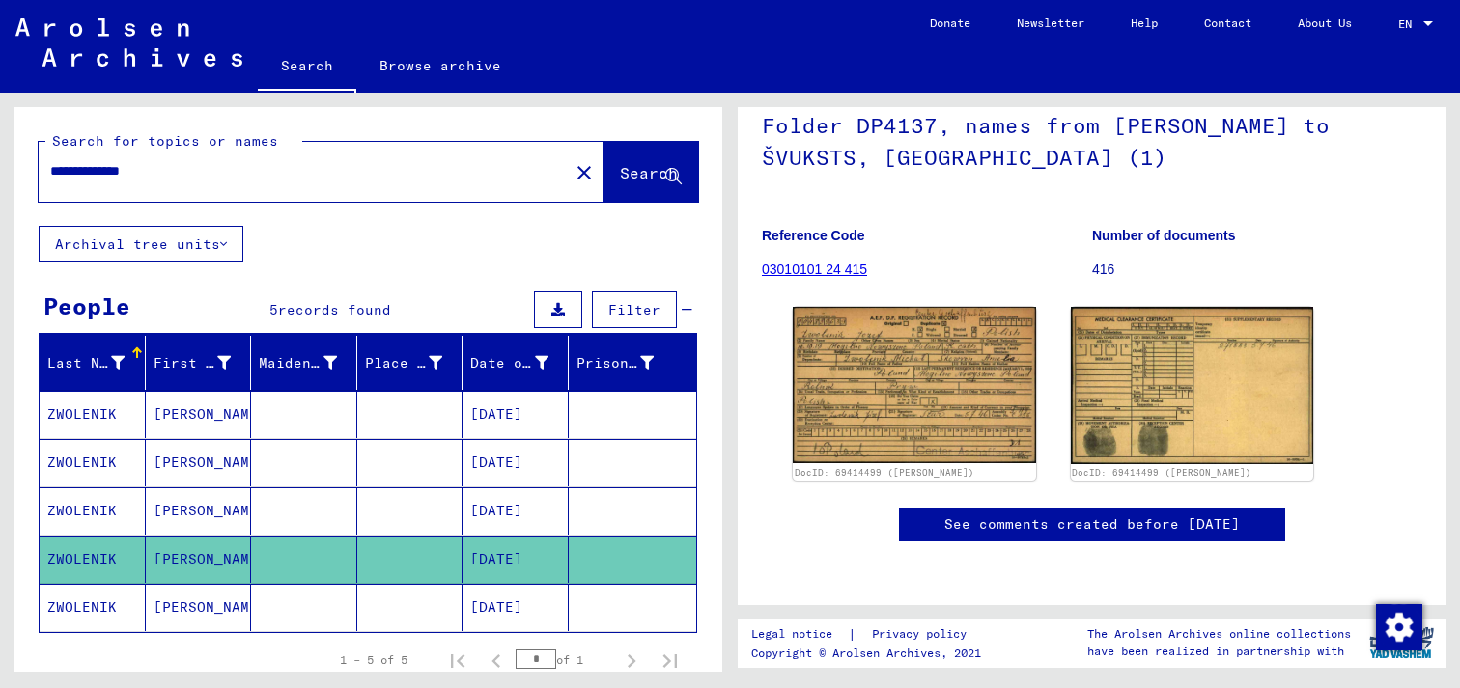
click at [419, 605] on mat-cell at bounding box center [410, 607] width 106 height 47
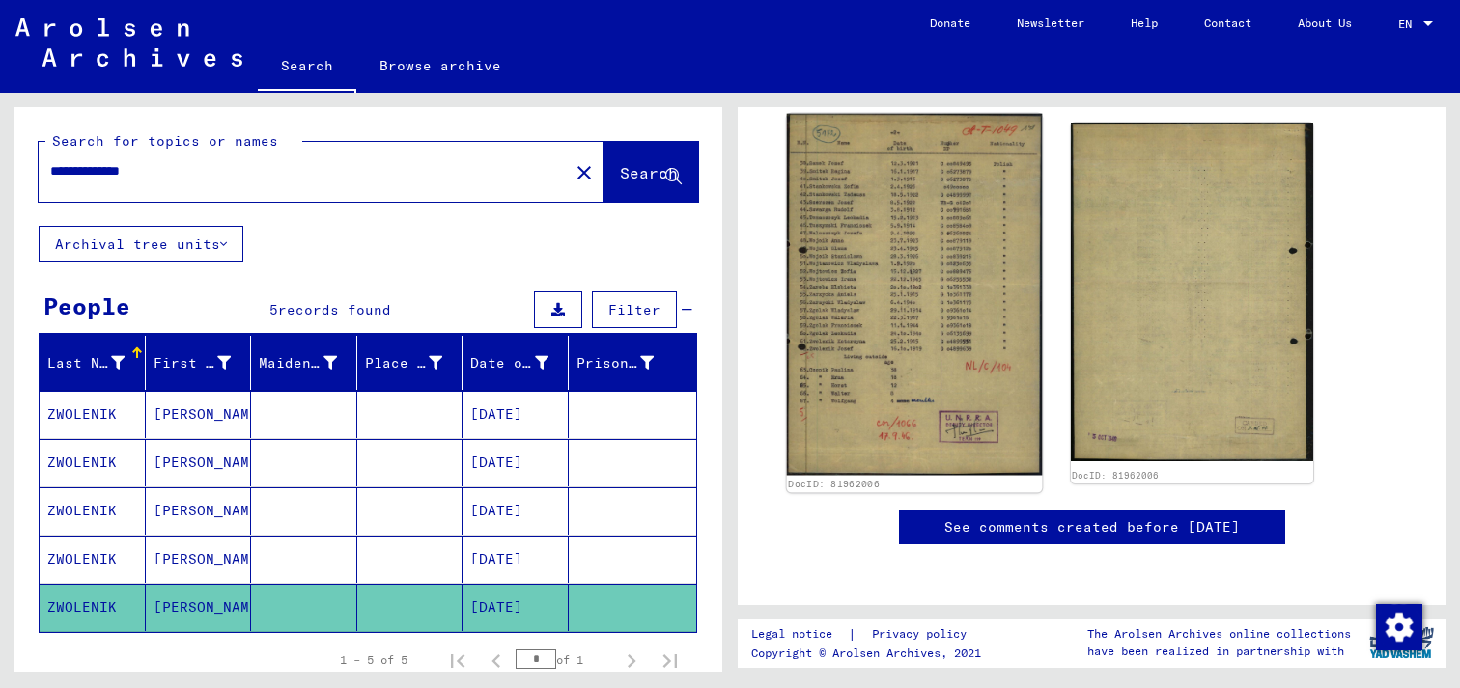
click at [950, 181] on img at bounding box center [914, 295] width 255 height 362
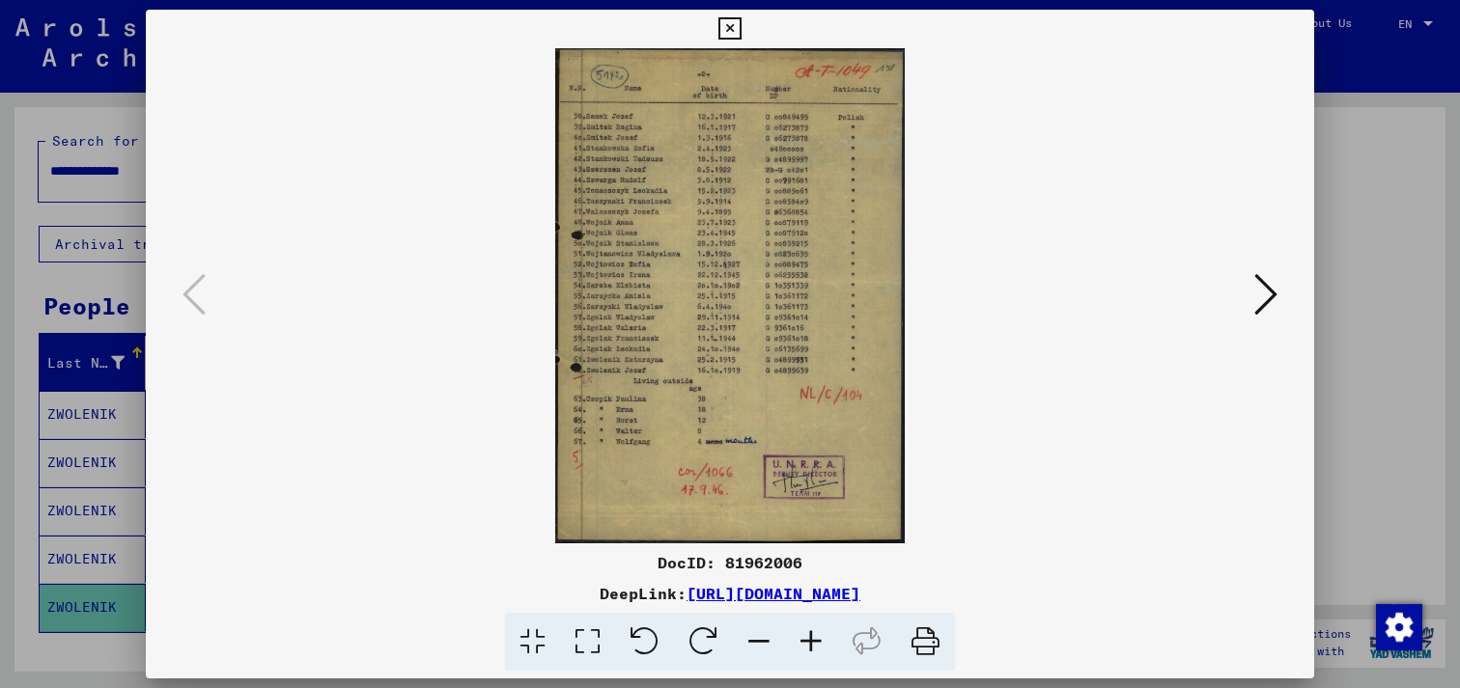
click at [1268, 300] on icon at bounding box center [1265, 294] width 23 height 46
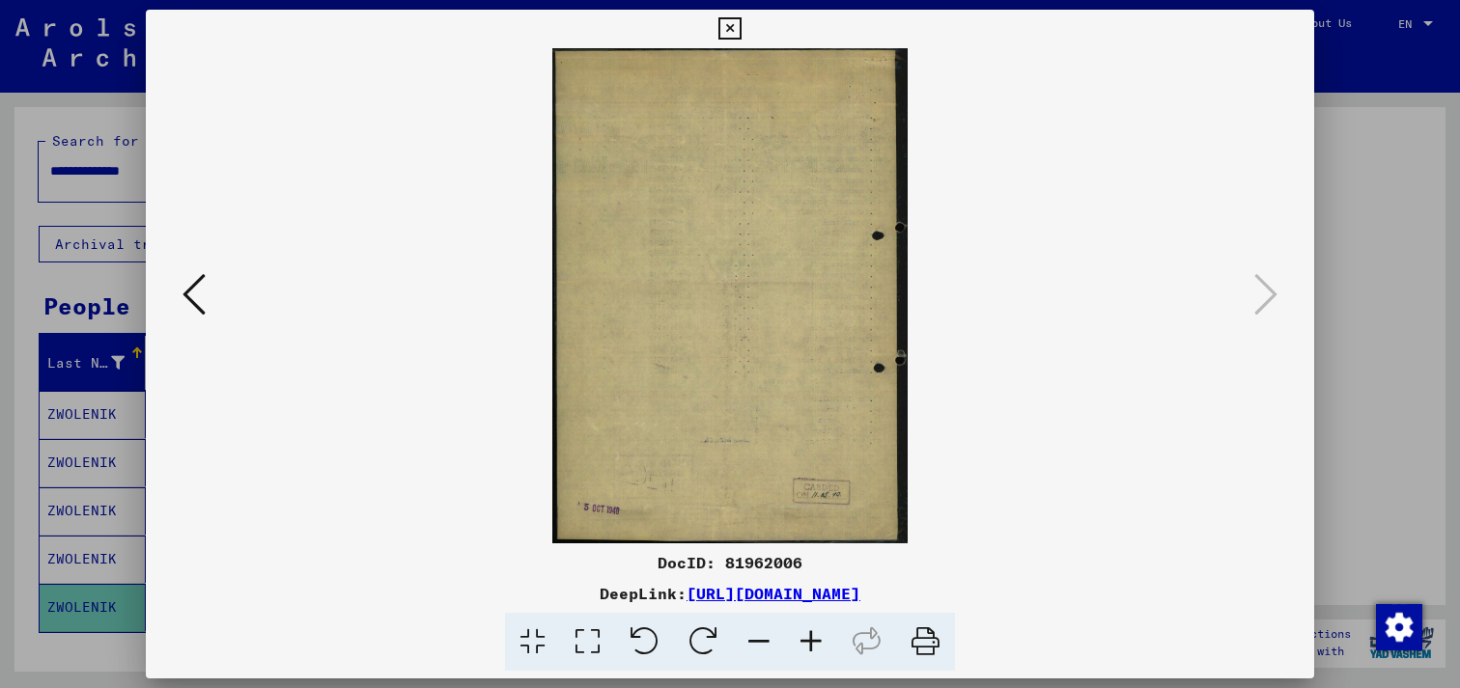
click at [205, 311] on icon at bounding box center [193, 294] width 23 height 46
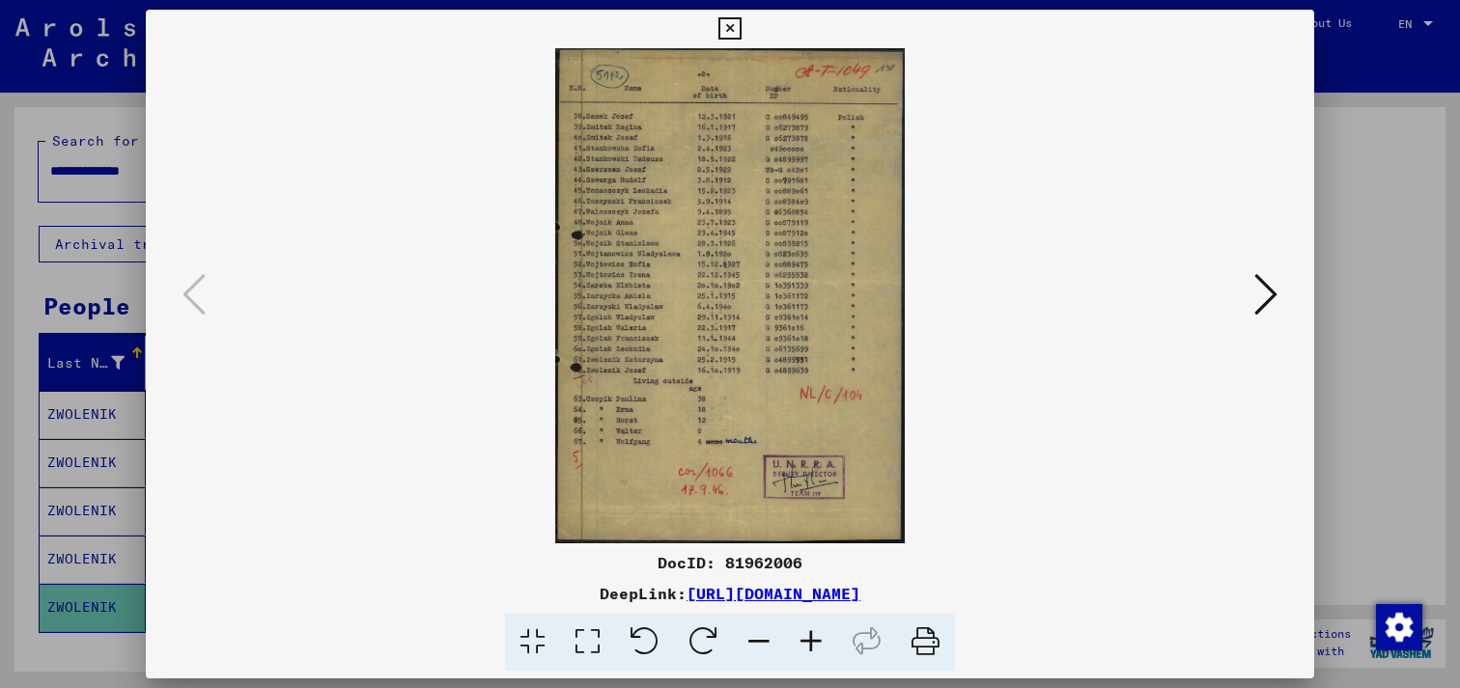
click at [810, 641] on icon at bounding box center [811, 642] width 52 height 59
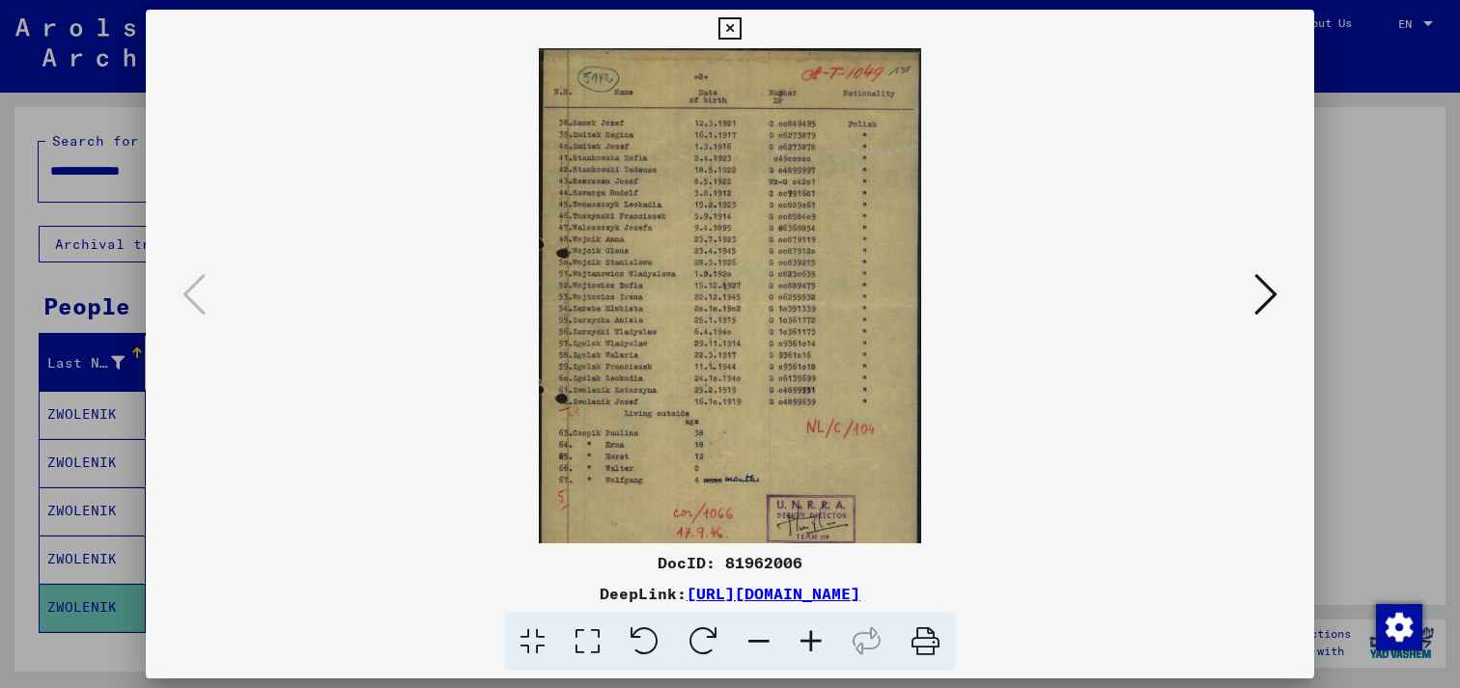
click at [810, 641] on icon at bounding box center [811, 642] width 52 height 59
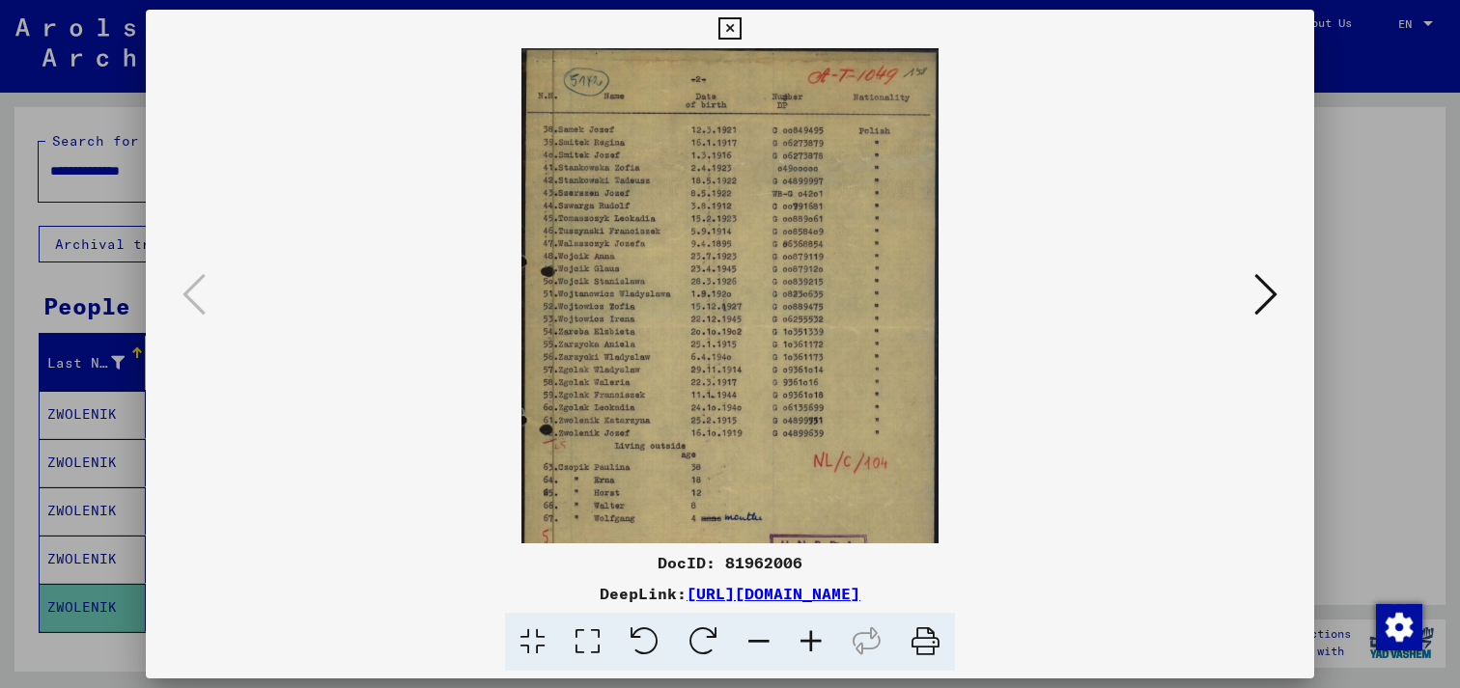
click at [810, 641] on icon at bounding box center [811, 642] width 52 height 59
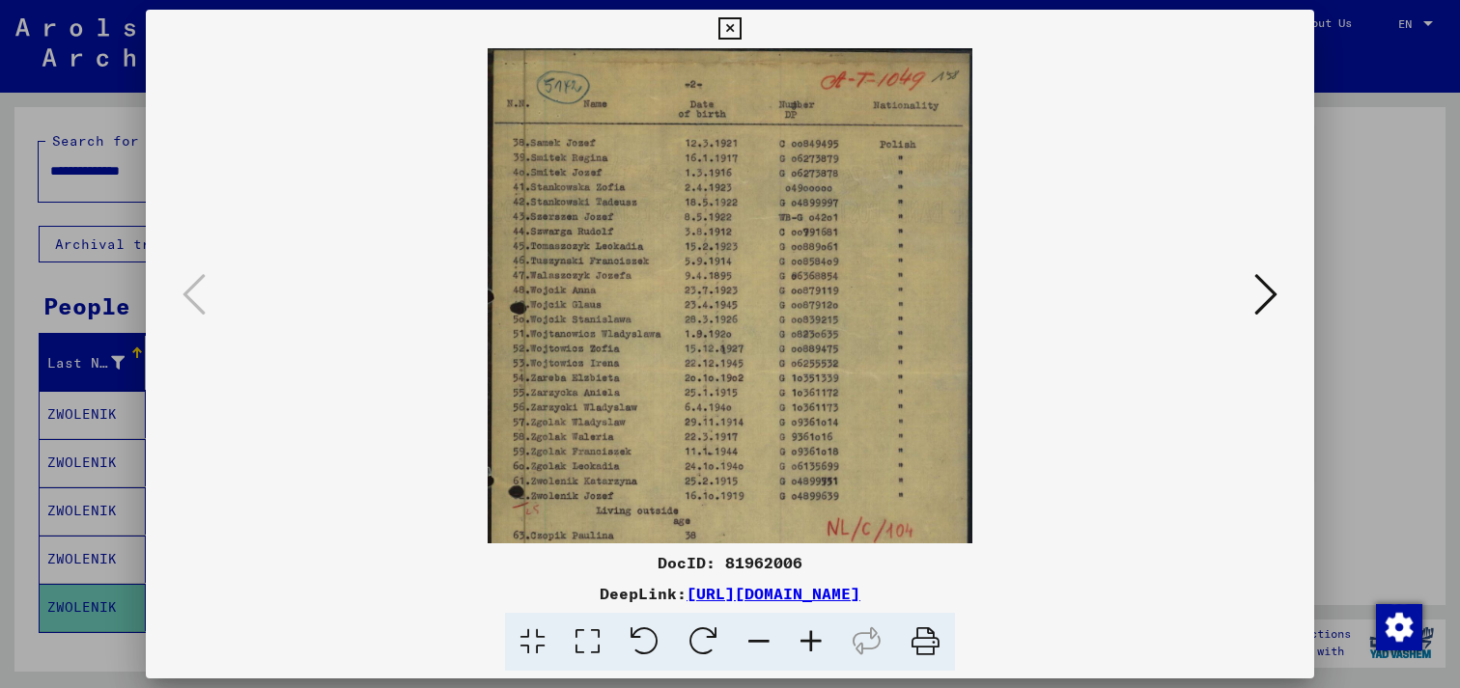
click at [809, 641] on icon at bounding box center [811, 642] width 52 height 59
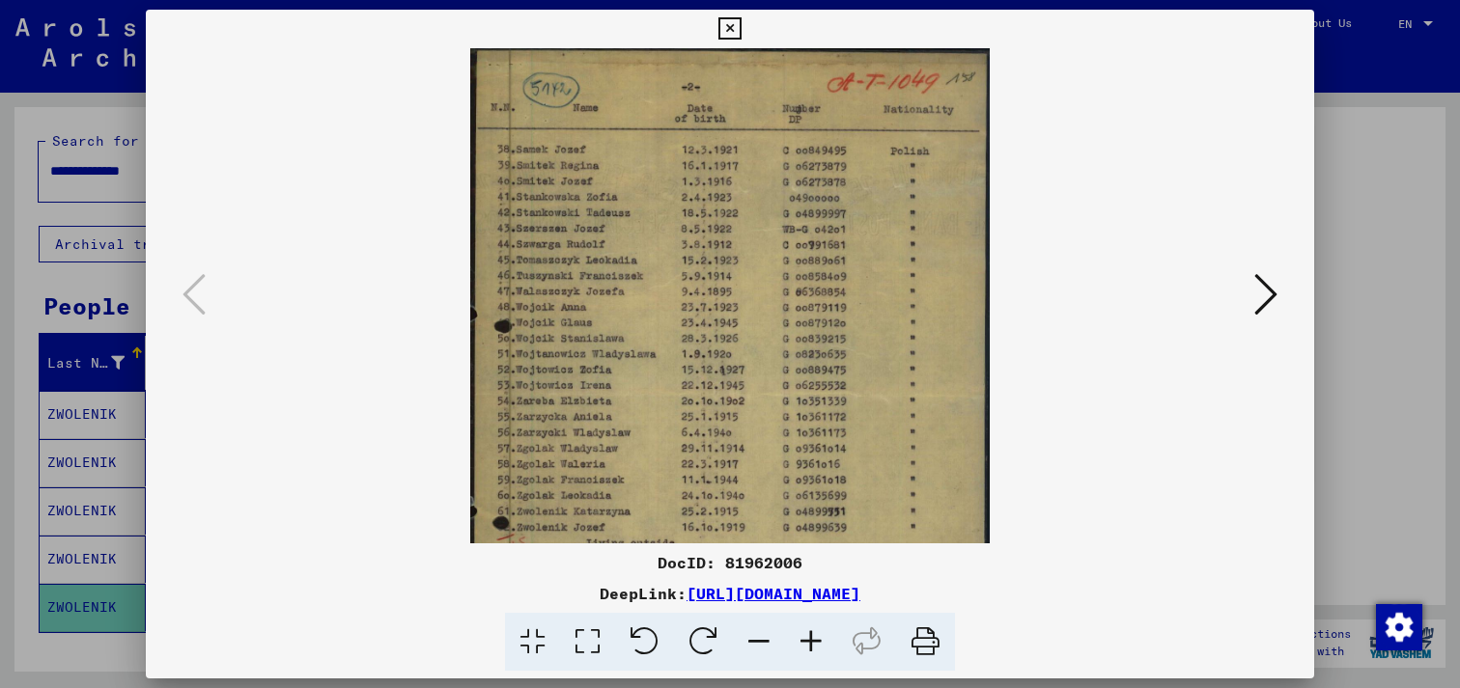
click at [809, 641] on icon at bounding box center [811, 642] width 52 height 59
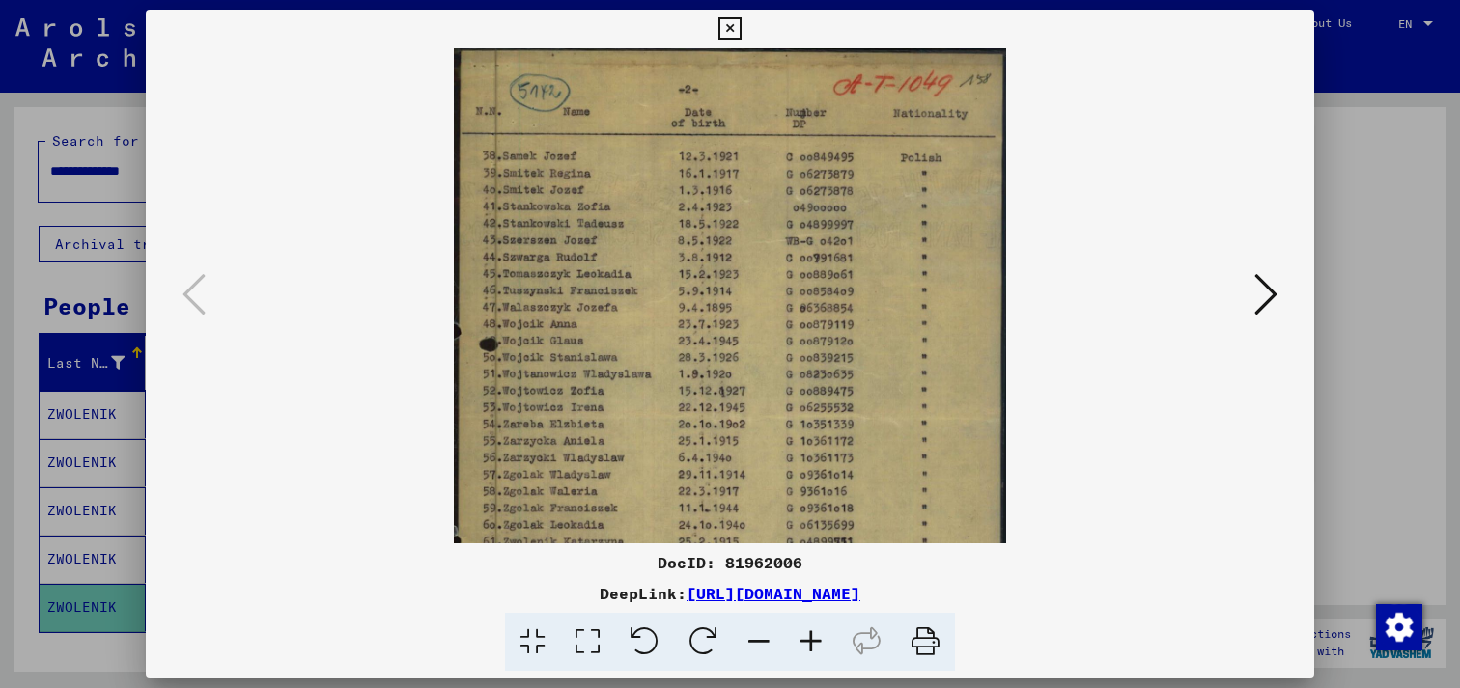
click at [809, 641] on icon at bounding box center [811, 642] width 52 height 59
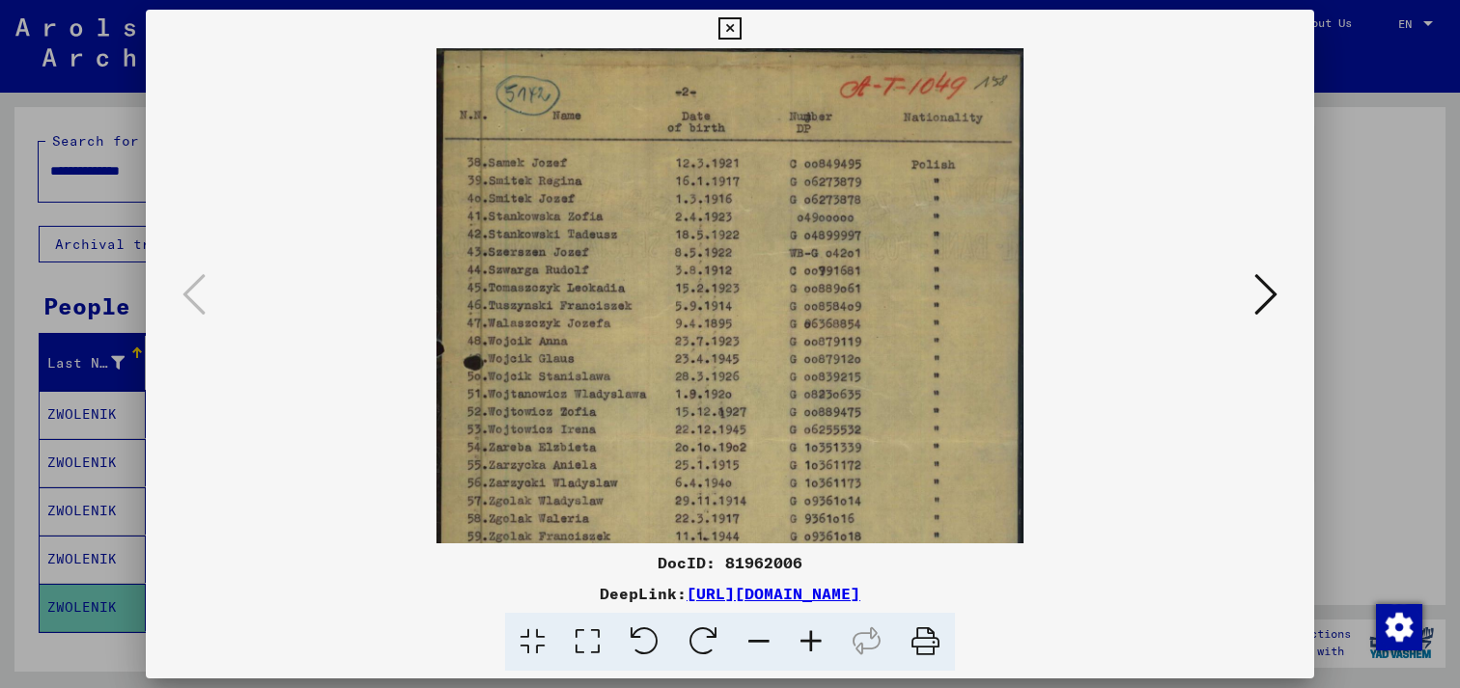
click at [926, 634] on icon at bounding box center [925, 642] width 59 height 59
click at [1264, 301] on icon at bounding box center [1265, 294] width 23 height 46
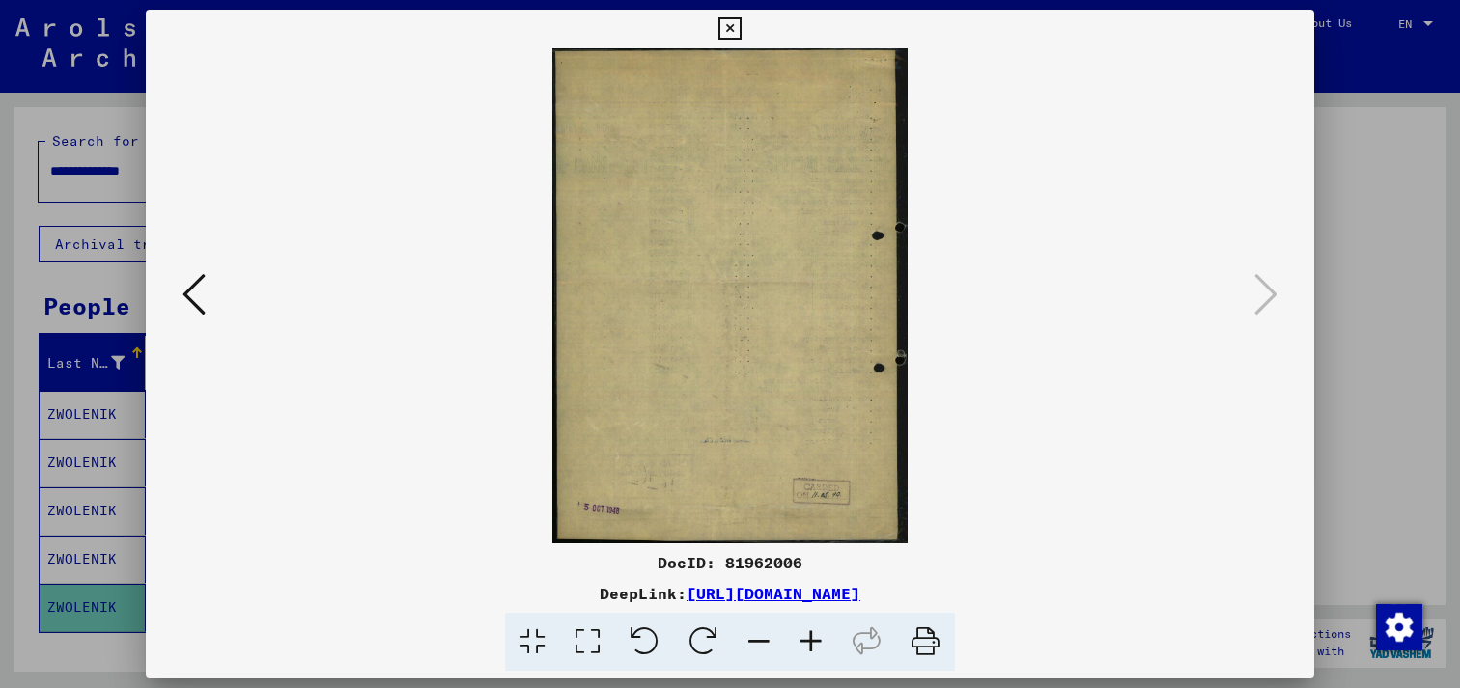
click at [928, 642] on icon at bounding box center [925, 642] width 59 height 59
click at [727, 31] on icon at bounding box center [729, 28] width 22 height 23
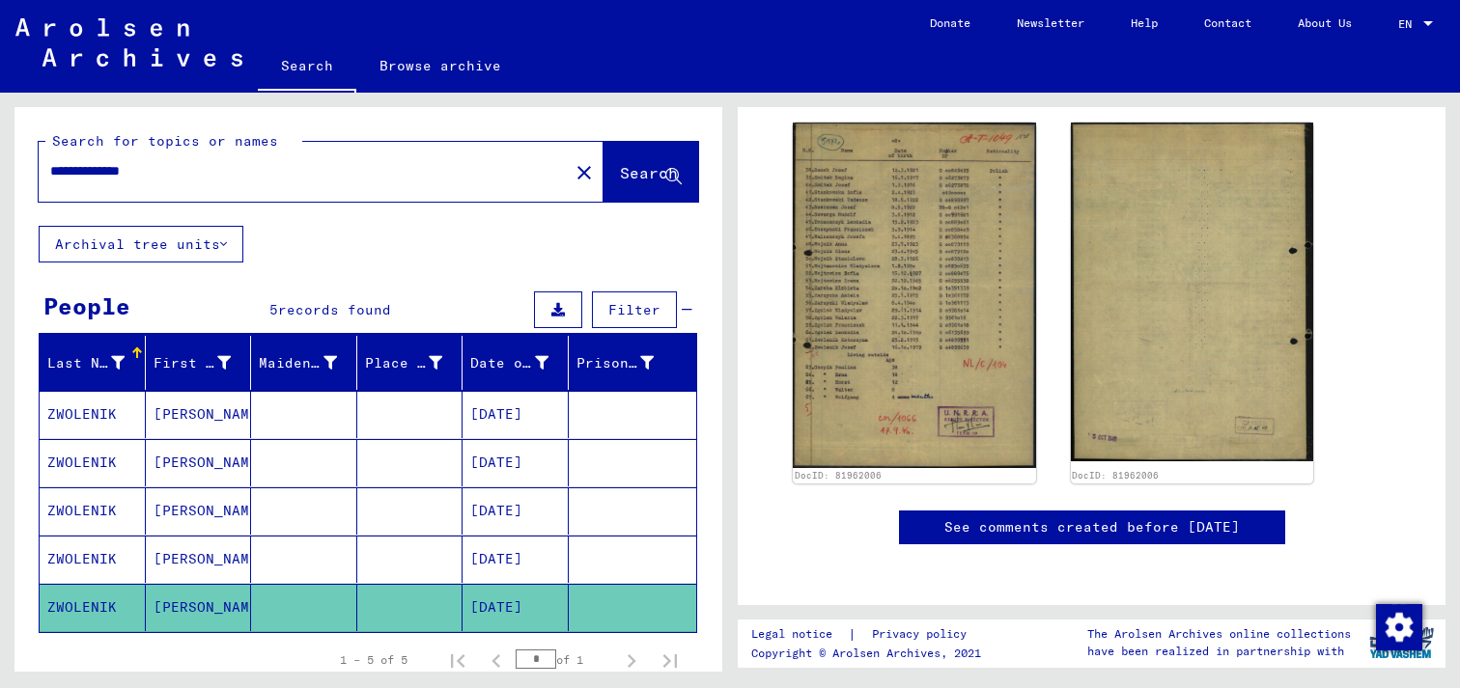
click at [208, 408] on mat-cell "[PERSON_NAME]" at bounding box center [199, 414] width 106 height 47
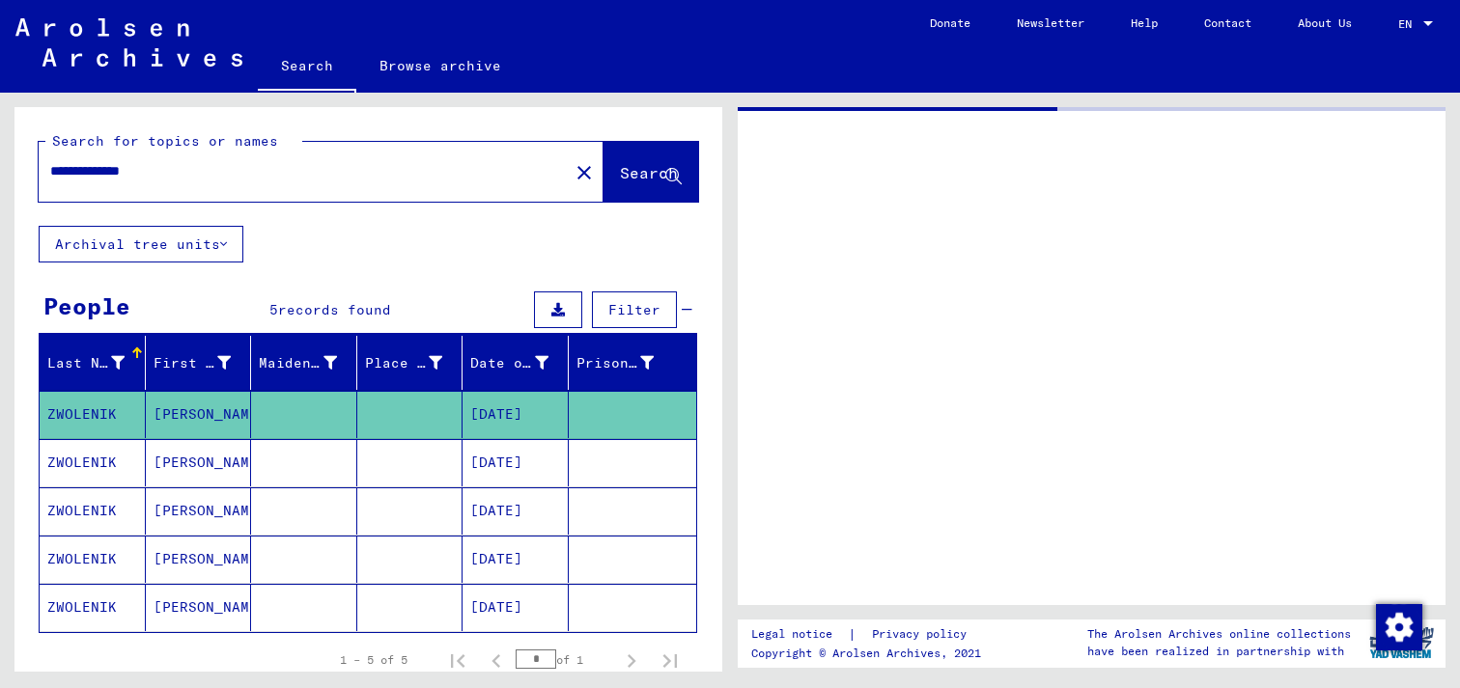
click at [208, 408] on mat-cell "[PERSON_NAME]" at bounding box center [199, 414] width 106 height 47
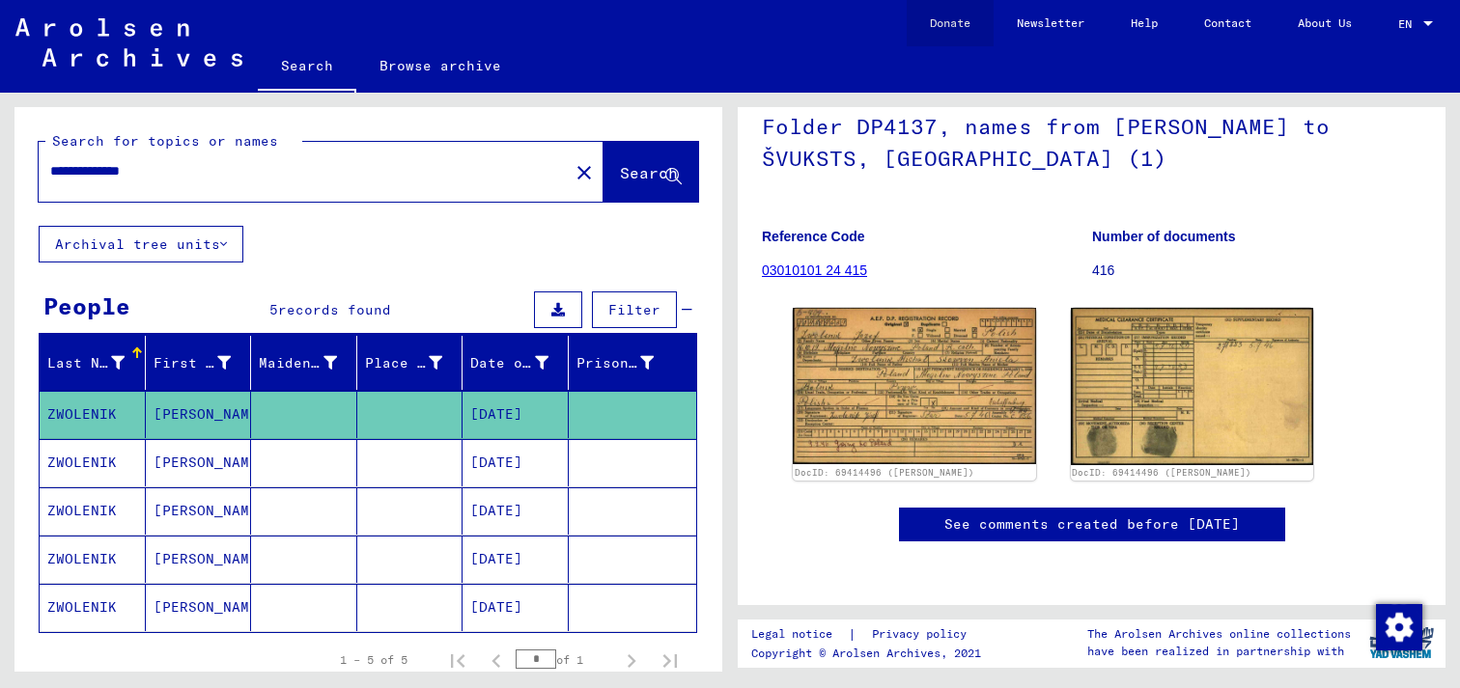
click at [939, 26] on link "Donate" at bounding box center [950, 23] width 87 height 46
